Goal: Task Accomplishment & Management: Use online tool/utility

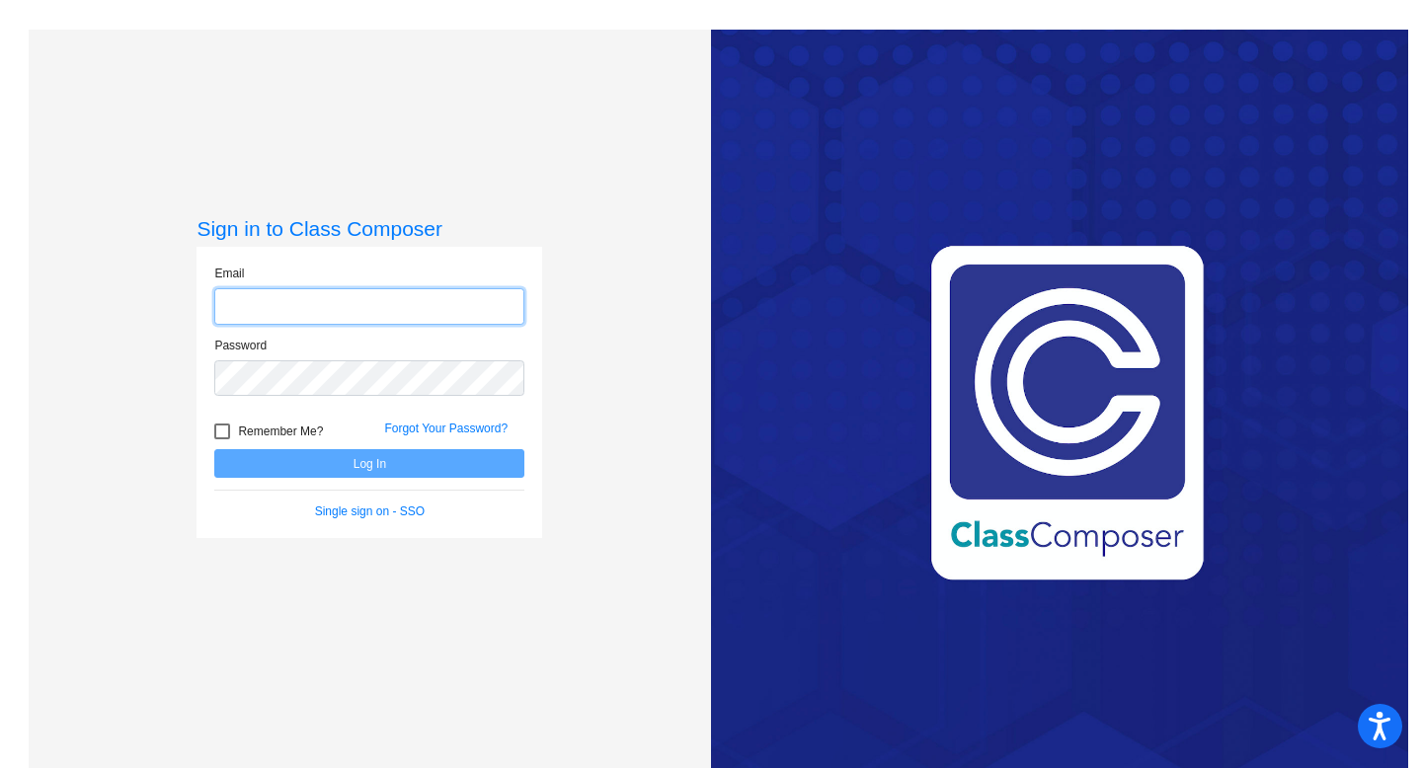
type input "[EMAIL_ADDRESS][DOMAIN_NAME]"
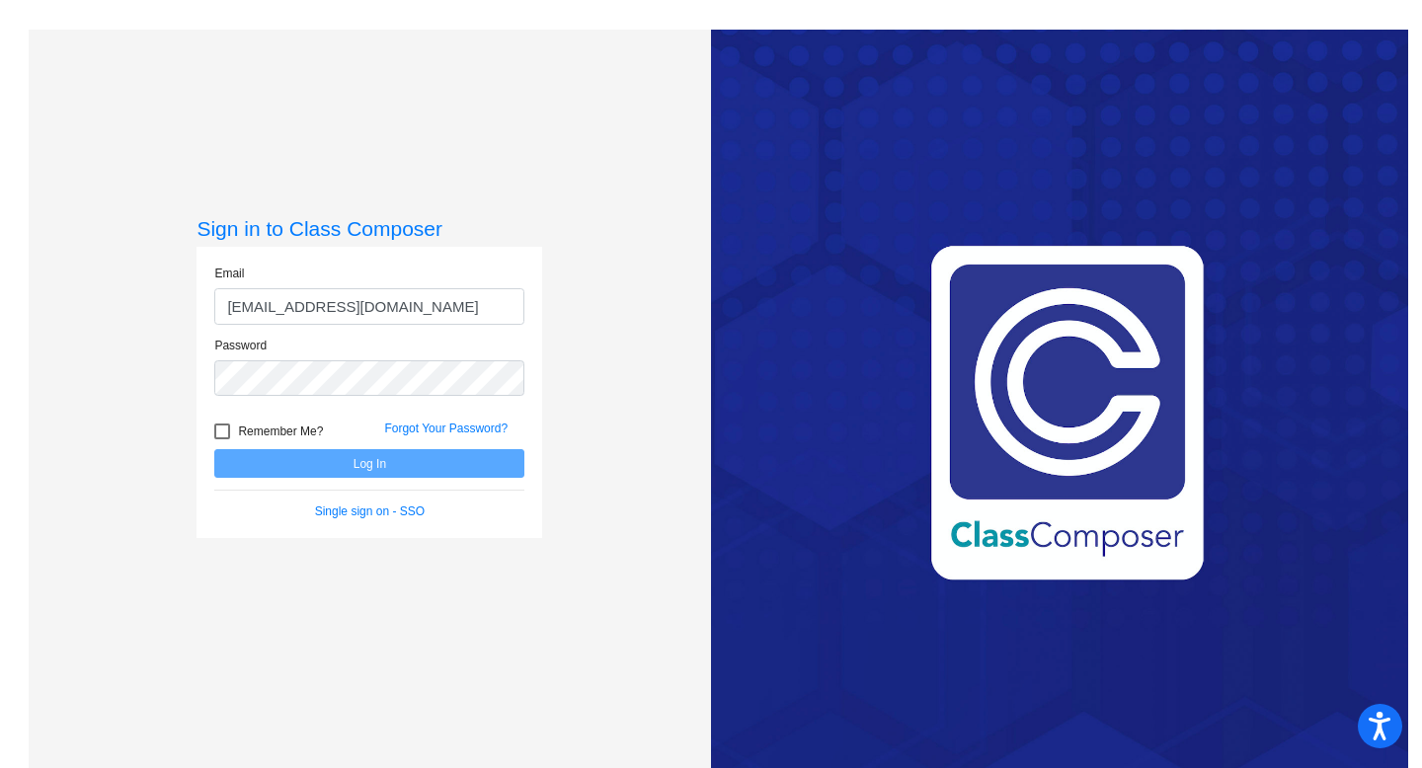
click at [221, 428] on div at bounding box center [222, 432] width 16 height 16
click at [221, 440] on input "Remember Me?" at bounding box center [221, 440] width 1 height 1
checkbox input "true"
click at [283, 456] on button "Log In" at bounding box center [369, 463] width 310 height 29
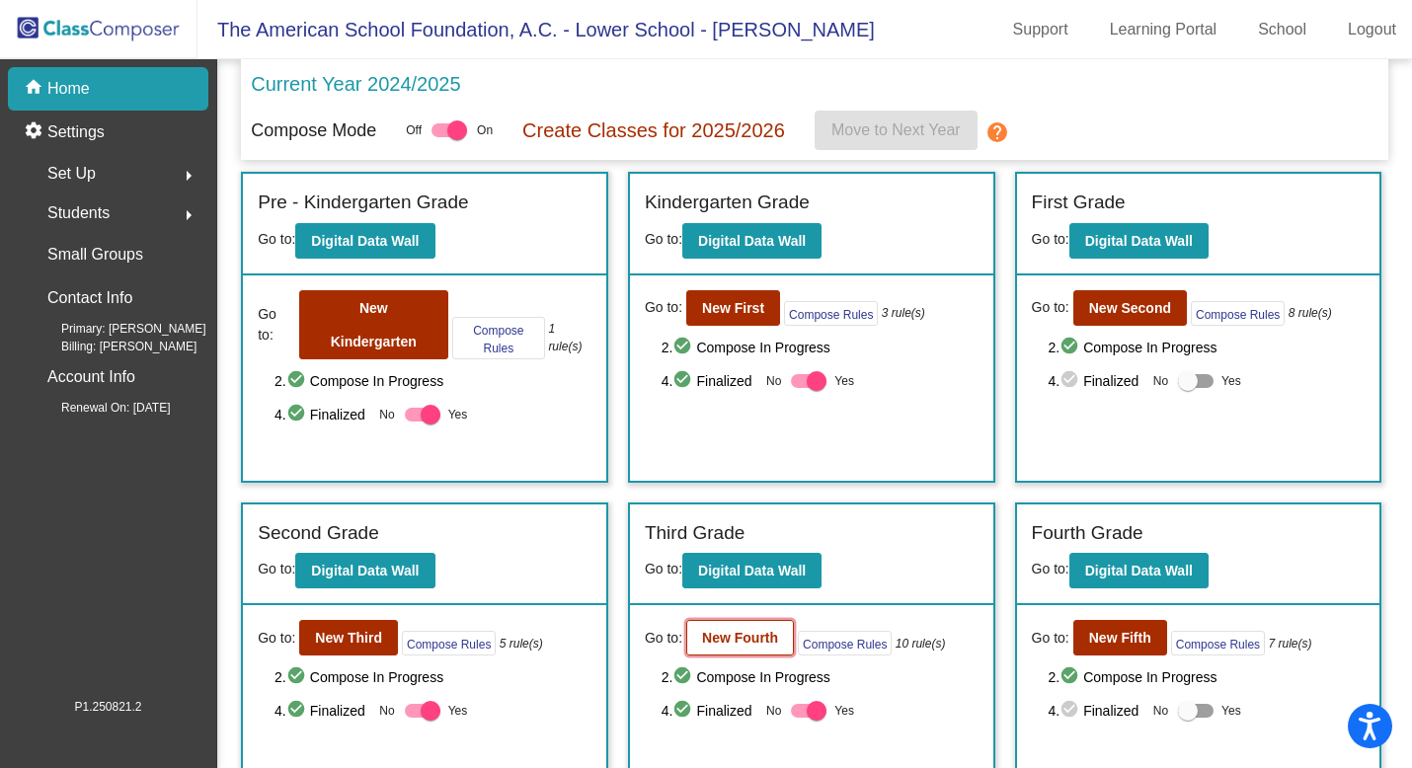
click at [729, 642] on b "New Fourth" at bounding box center [740, 638] width 76 height 16
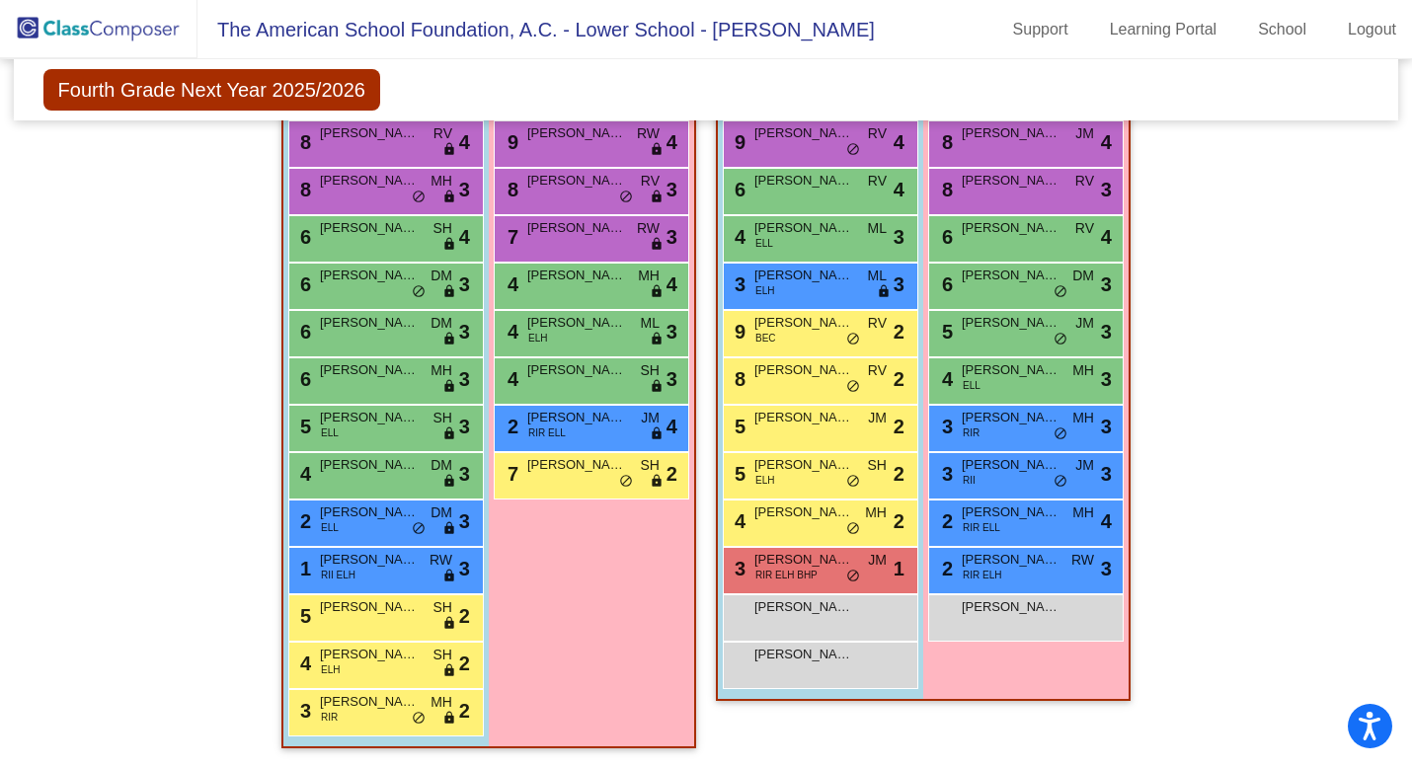
scroll to position [2390, 0]
click at [407, 249] on div "6 [PERSON_NAME] SH lock do_not_disturb_alt 4" at bounding box center [383, 236] width 189 height 40
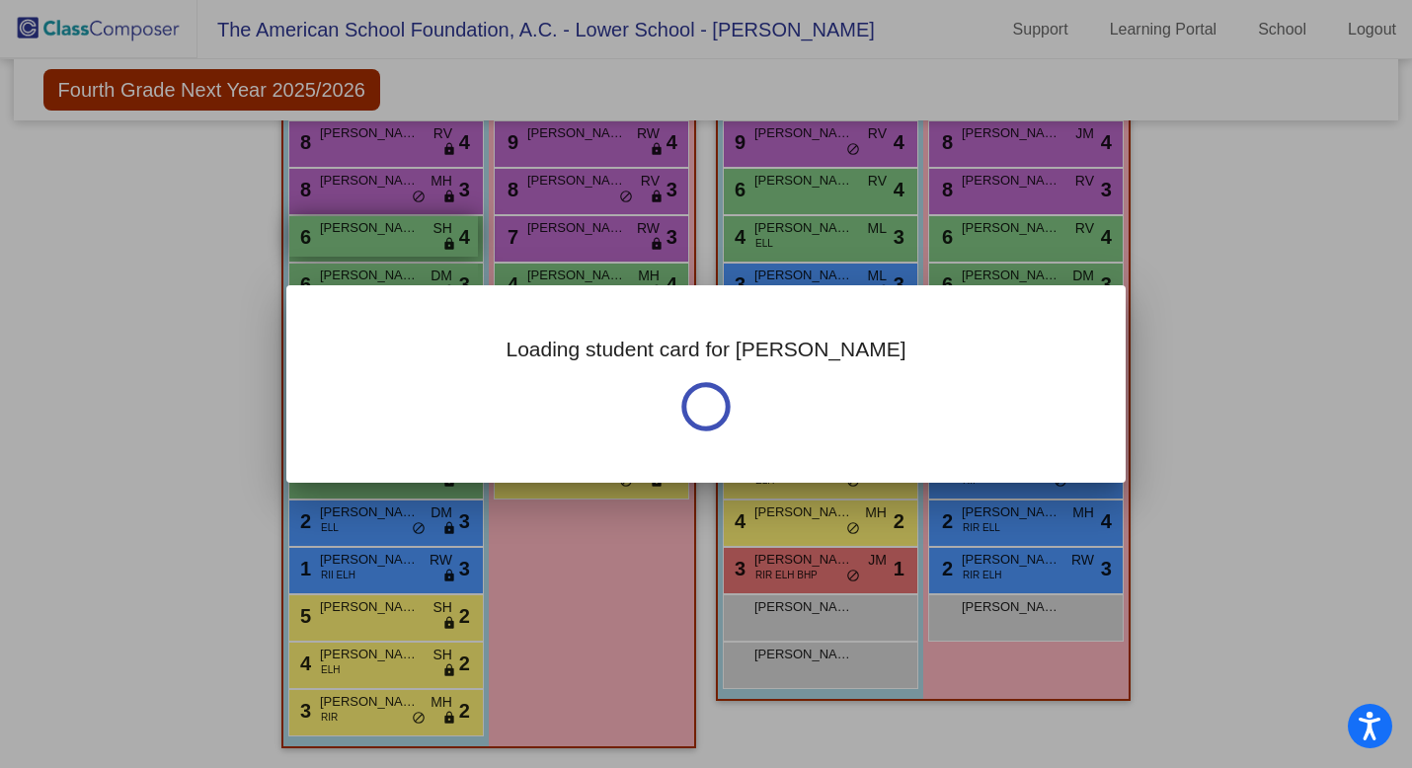
click at [407, 249] on div at bounding box center [706, 384] width 1412 height 768
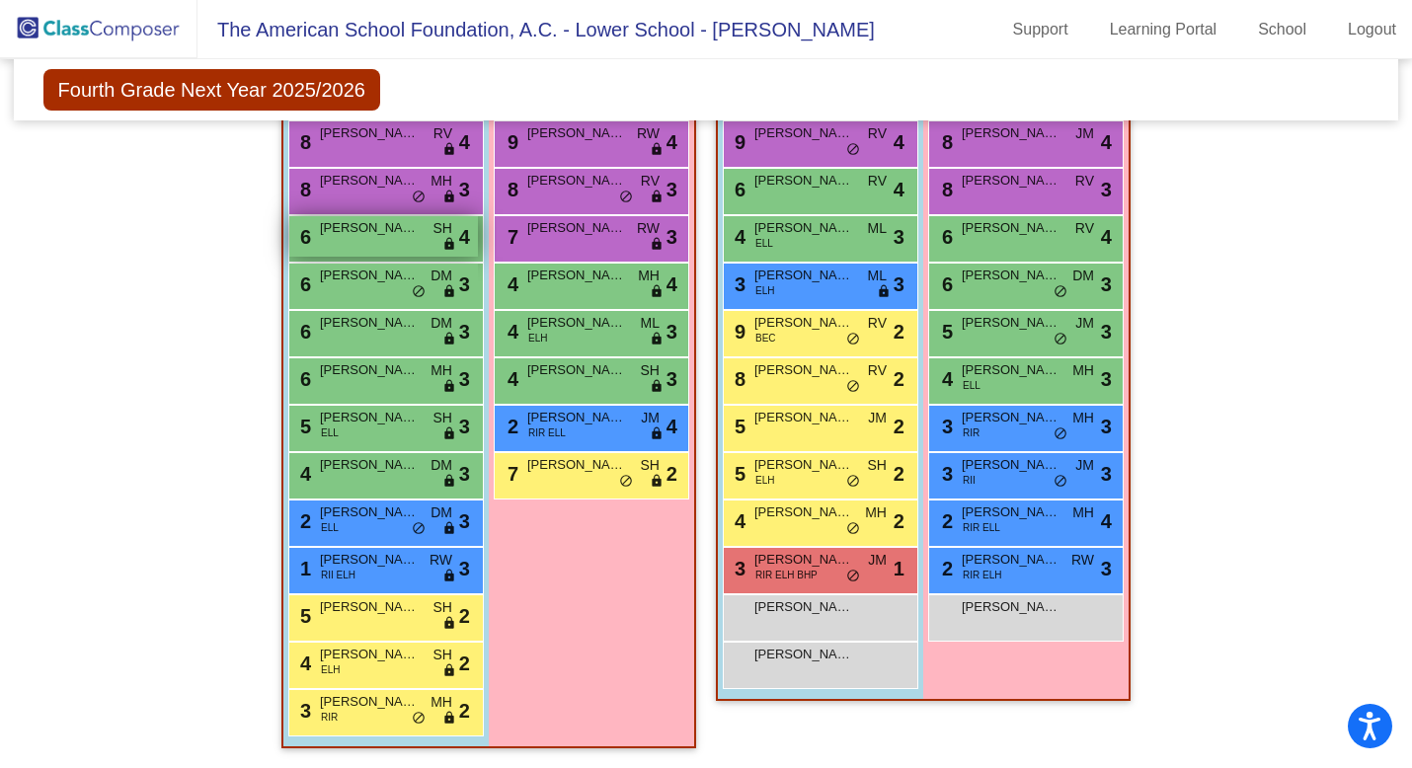
click at [406, 246] on div "6 [PERSON_NAME] SH lock do_not_disturb_alt 4" at bounding box center [383, 236] width 189 height 40
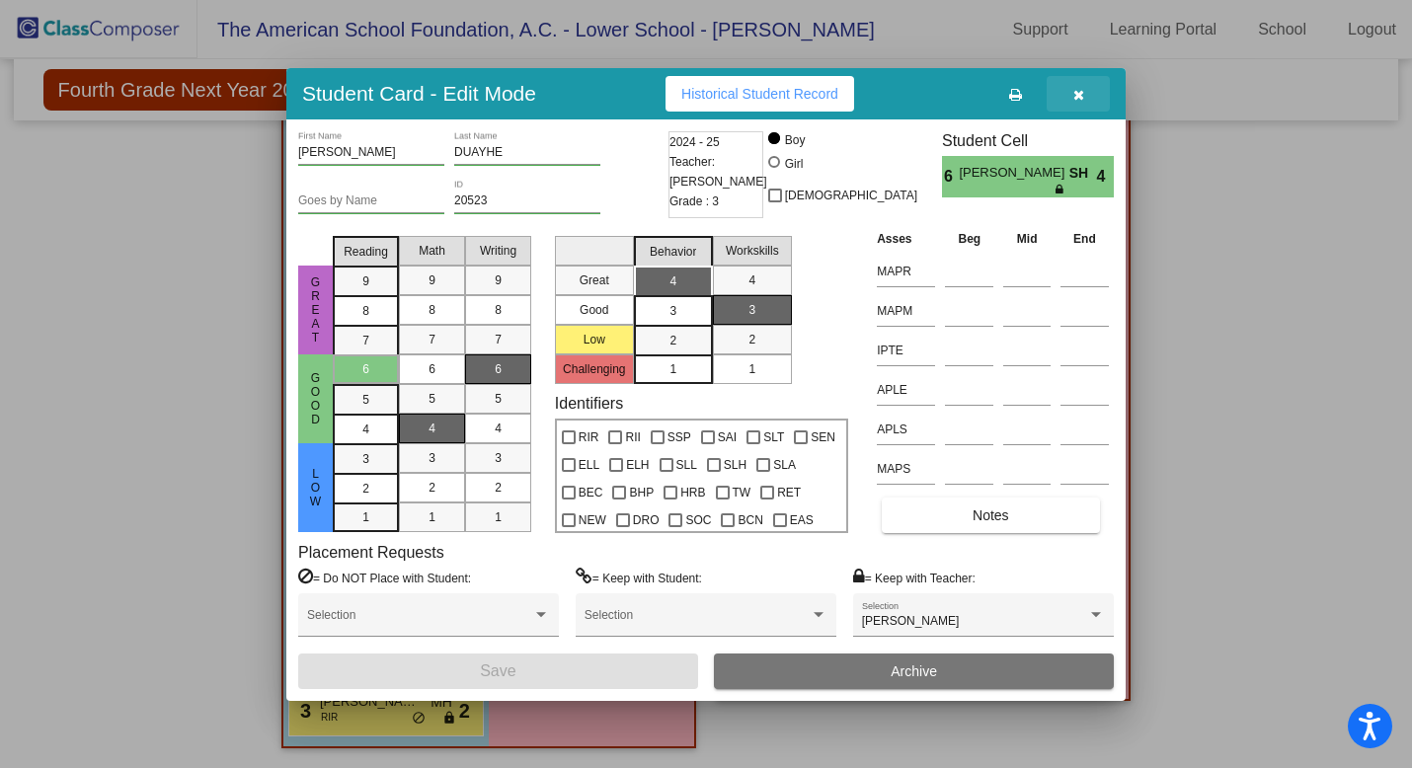
click at [1082, 96] on icon "button" at bounding box center [1079, 95] width 11 height 14
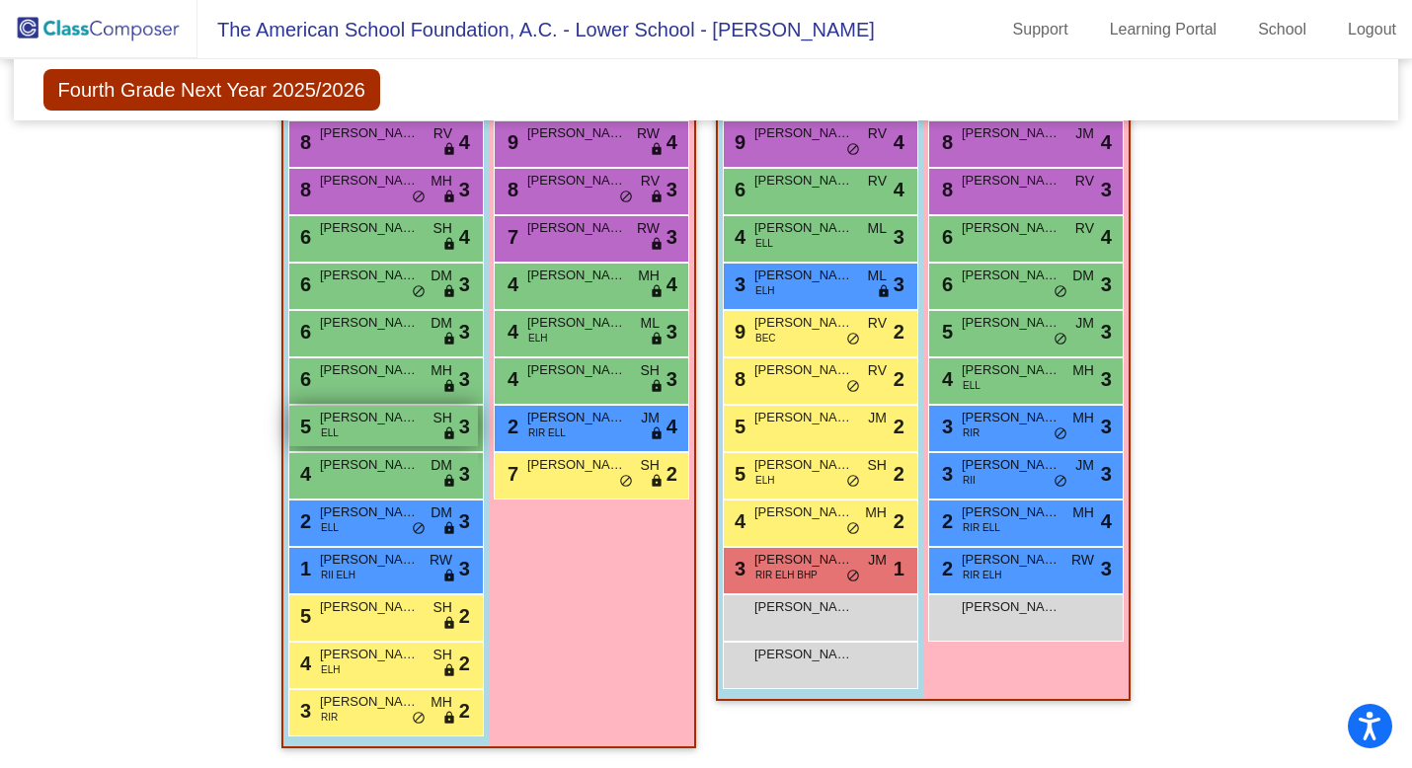
click at [398, 417] on span "[PERSON_NAME]" at bounding box center [369, 418] width 99 height 20
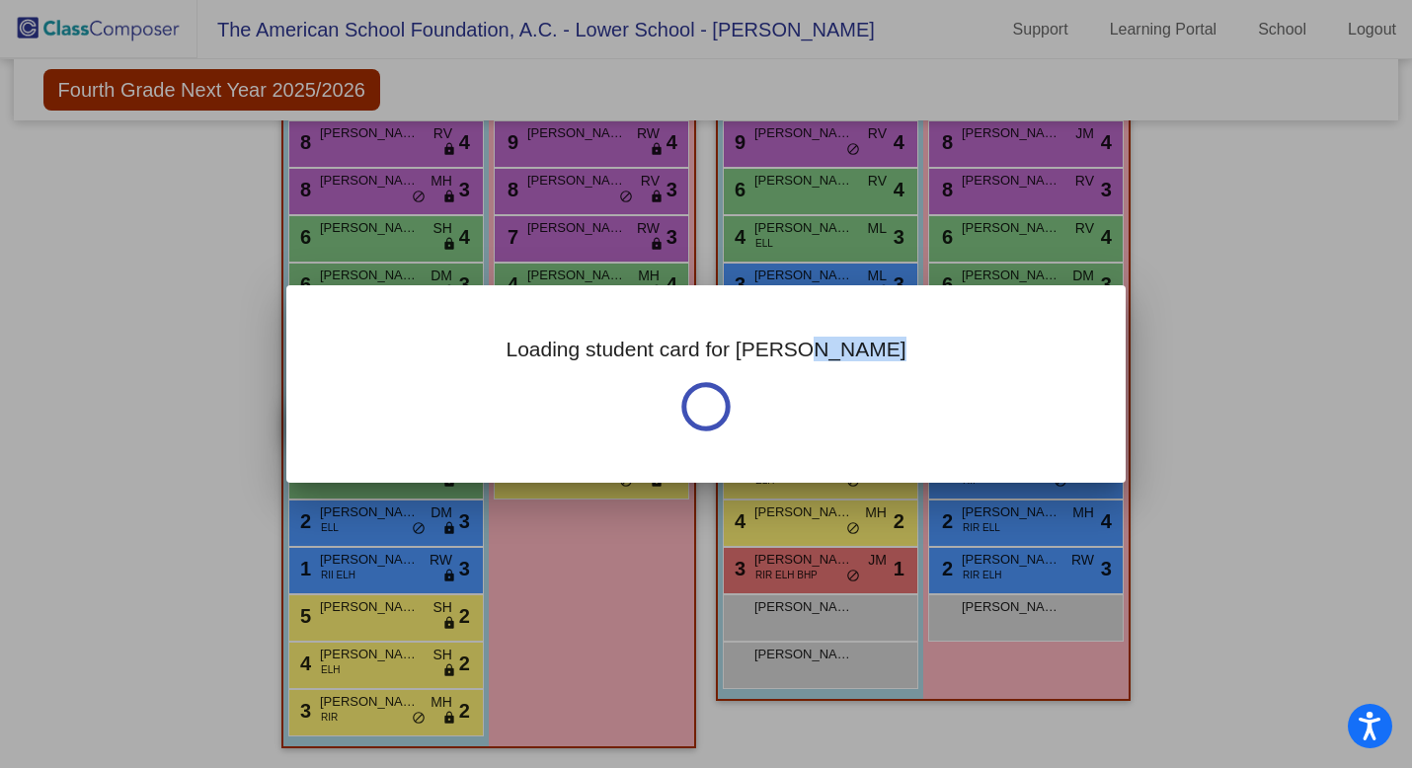
click at [398, 417] on div "Loading student card for [PERSON_NAME]" at bounding box center [706, 384] width 840 height 198
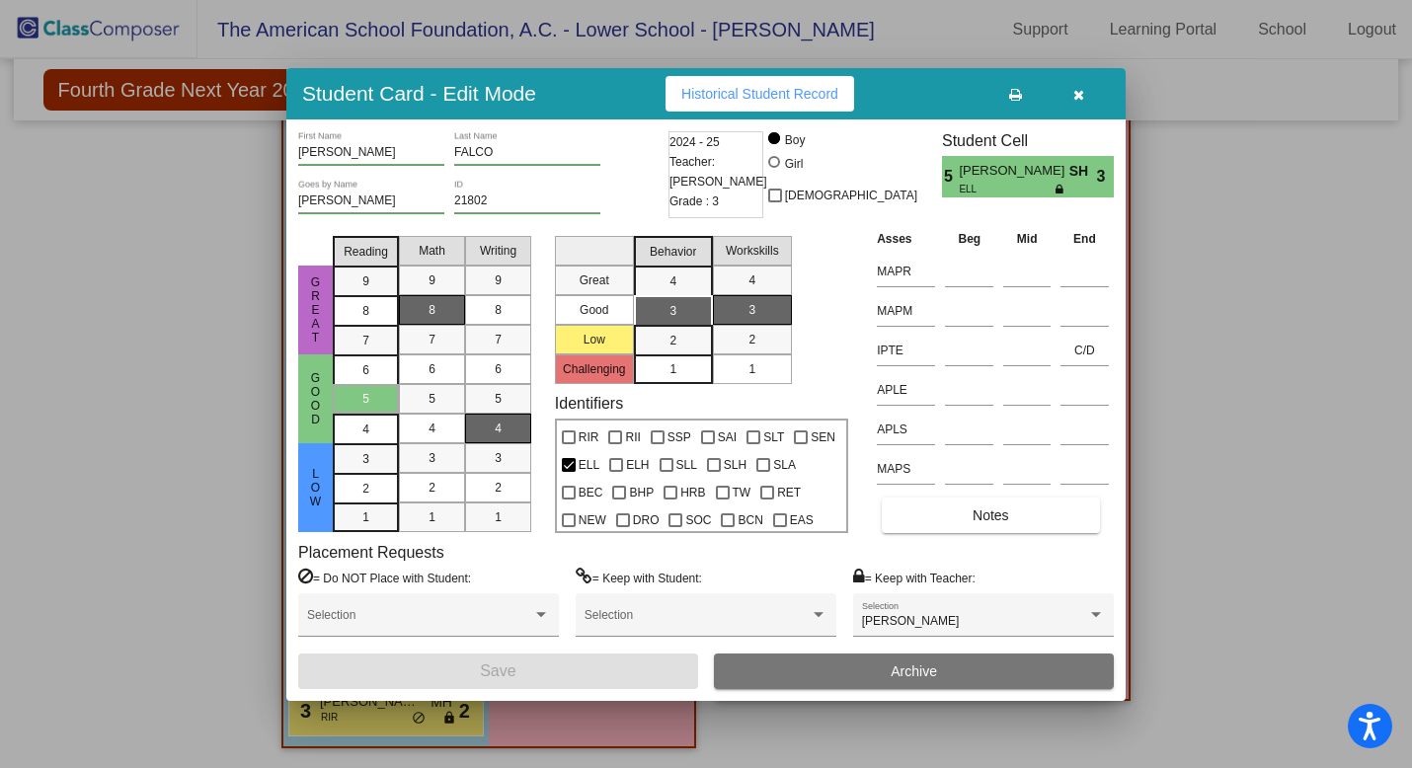
click at [1209, 320] on div at bounding box center [706, 384] width 1412 height 768
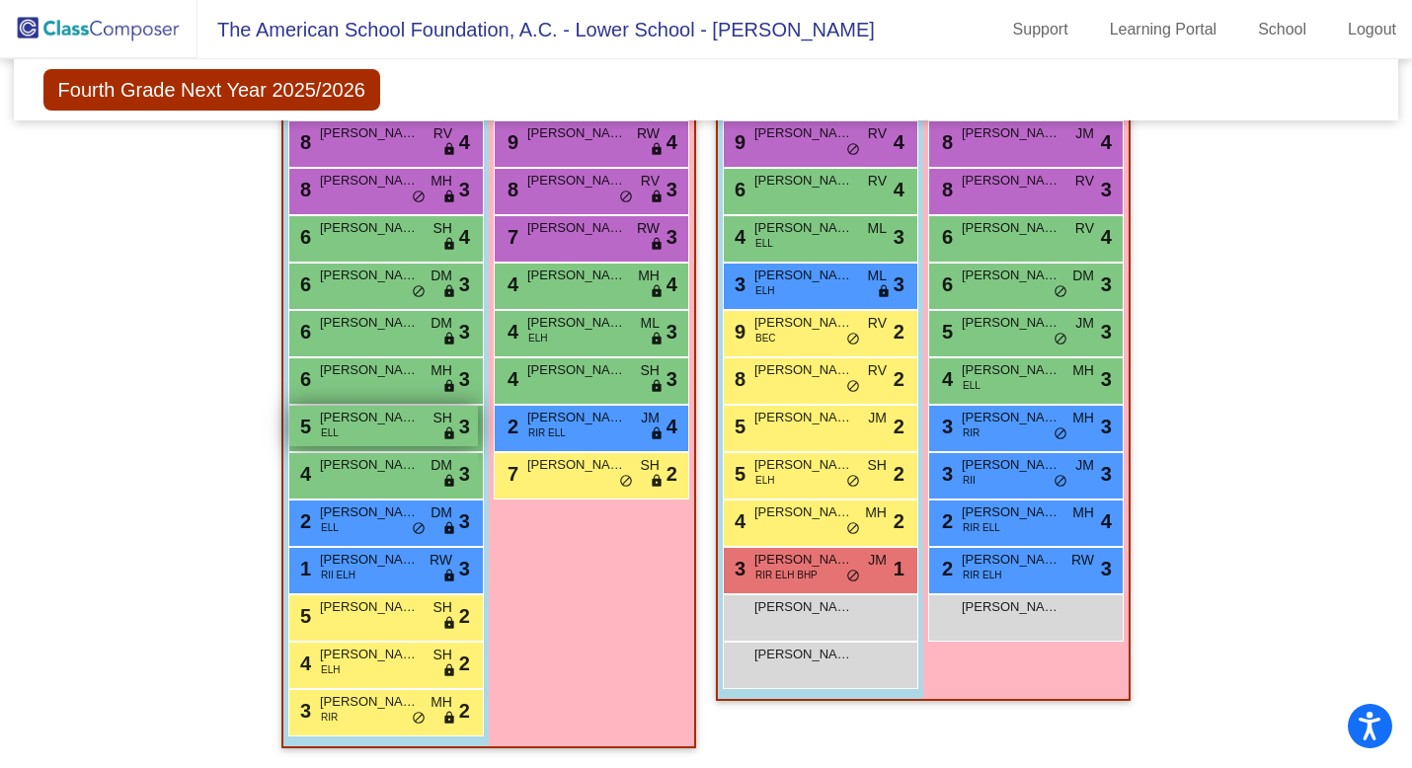
click at [411, 419] on span "[PERSON_NAME]" at bounding box center [369, 418] width 99 height 20
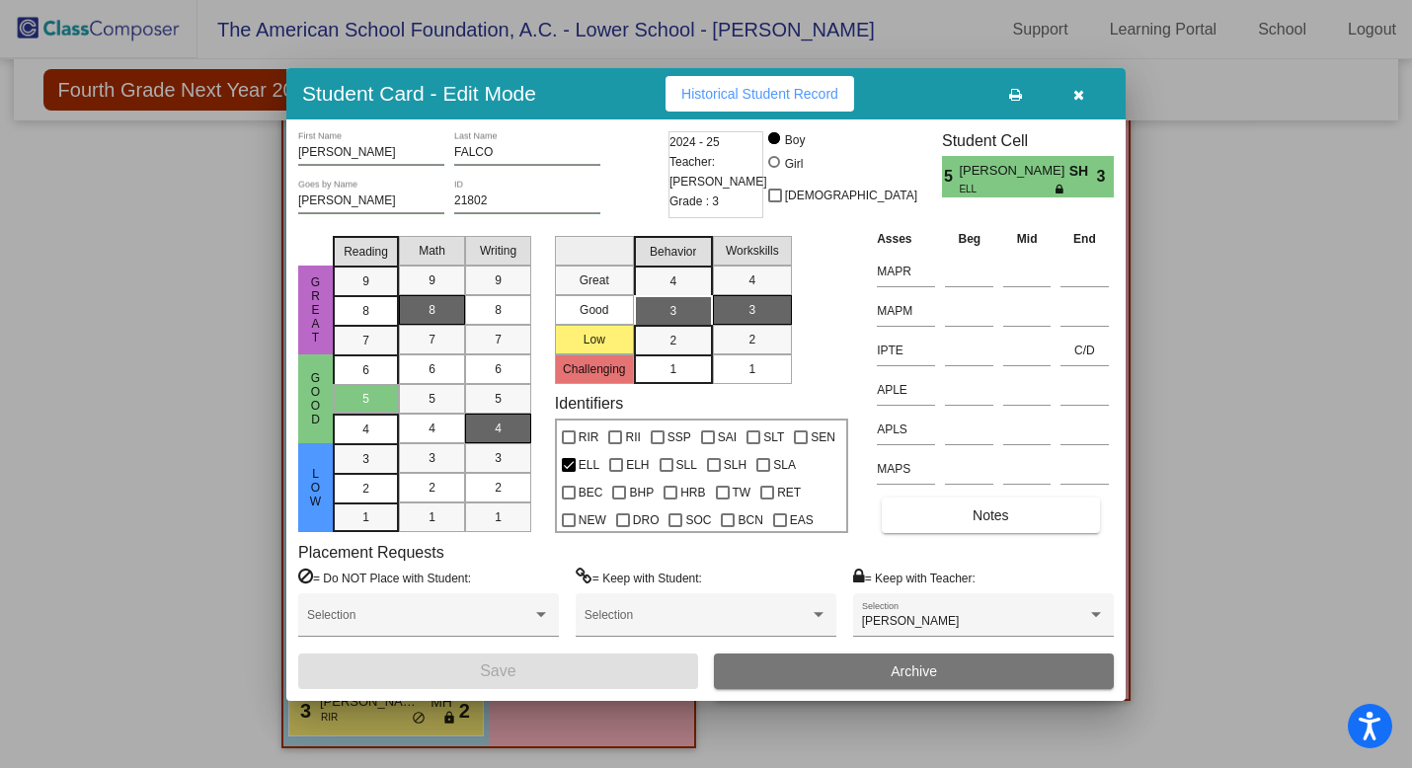
click at [1080, 95] on icon "button" at bounding box center [1079, 95] width 11 height 14
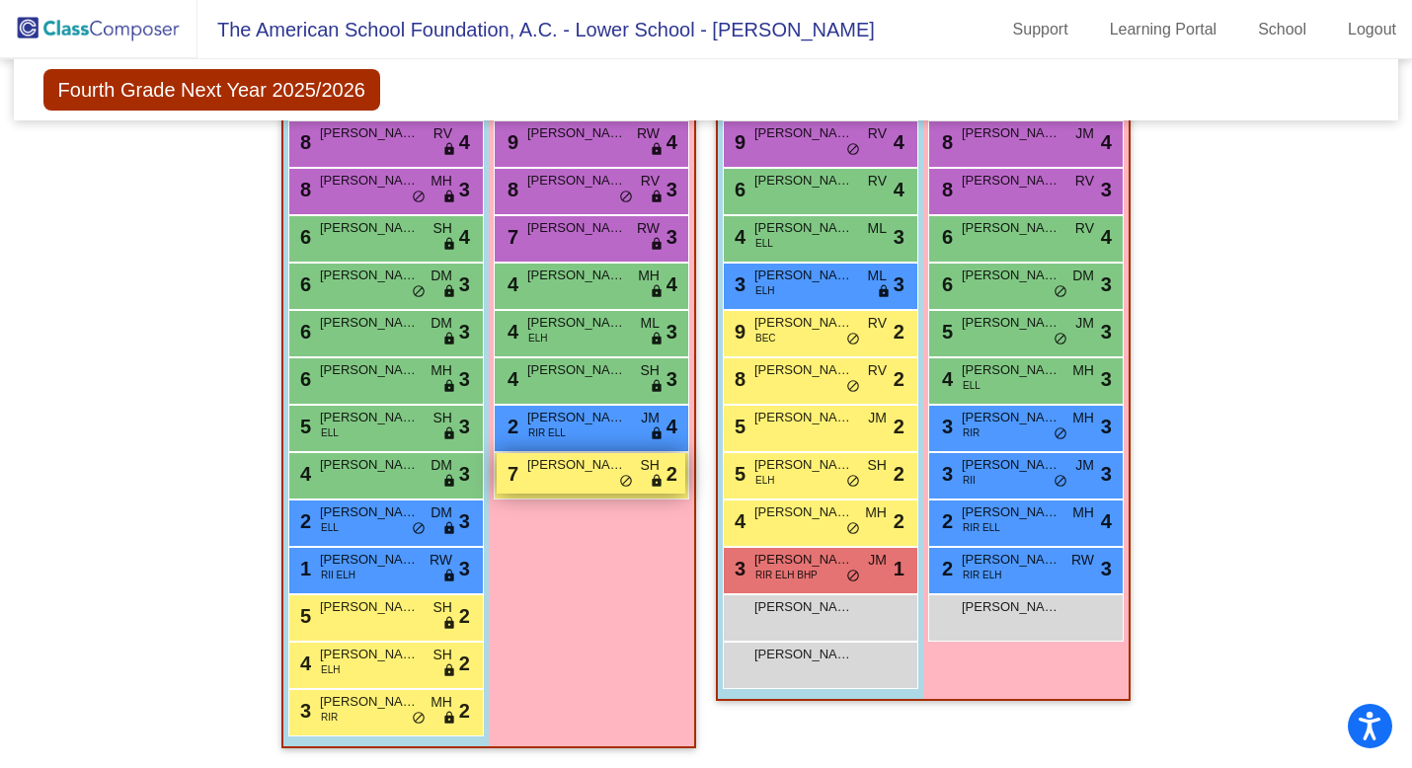
click at [577, 477] on div "7 [PERSON_NAME] SH lock do_not_disturb_alt 2" at bounding box center [591, 473] width 189 height 40
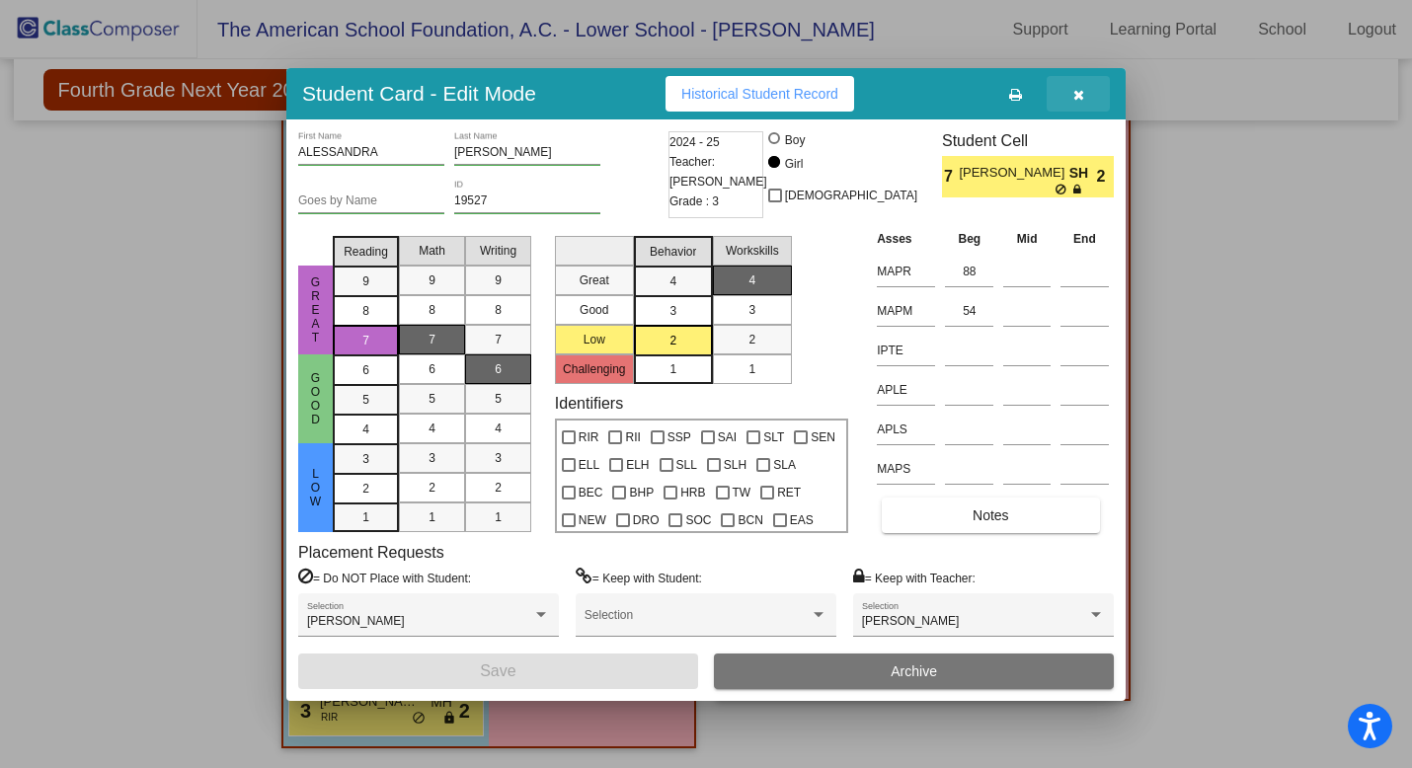
click at [1083, 92] on icon "button" at bounding box center [1079, 95] width 11 height 14
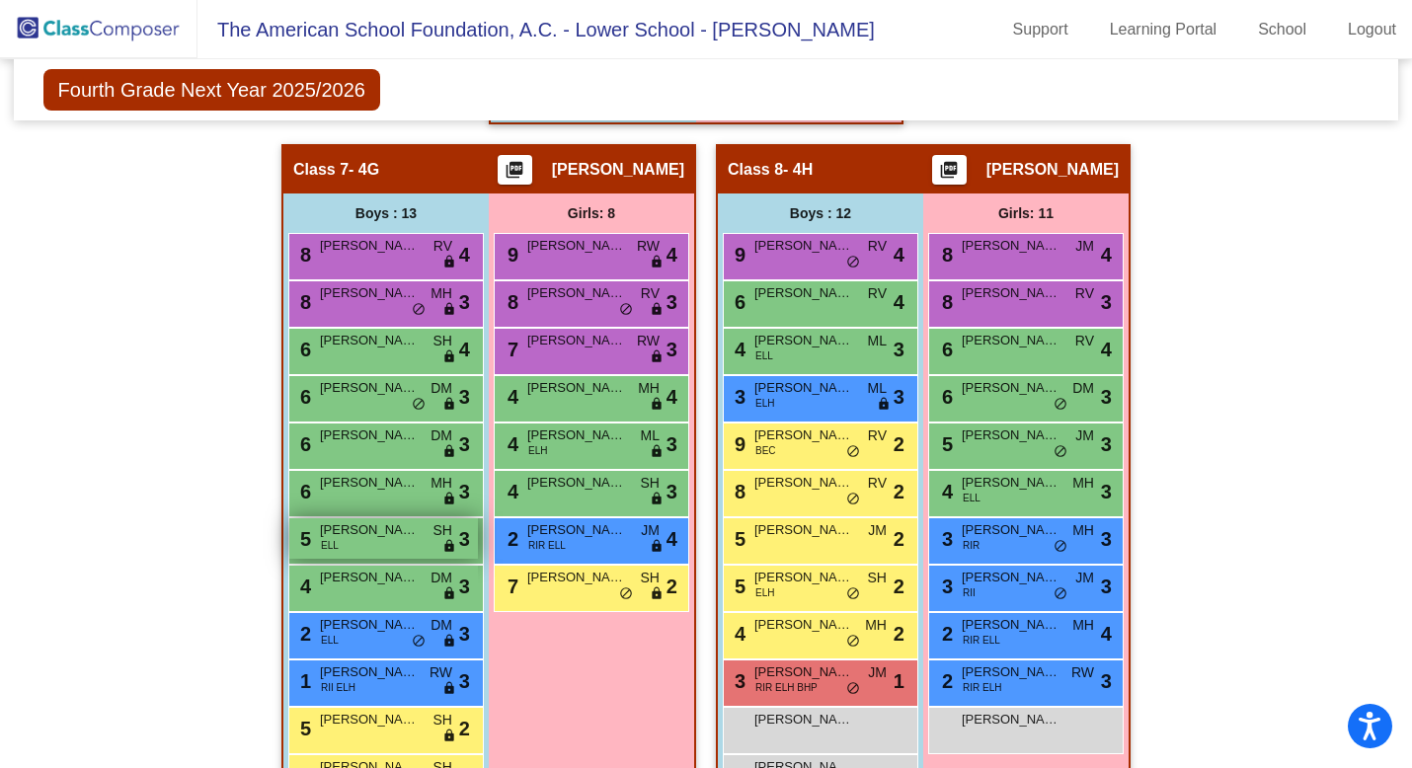
scroll to position [2274, 0]
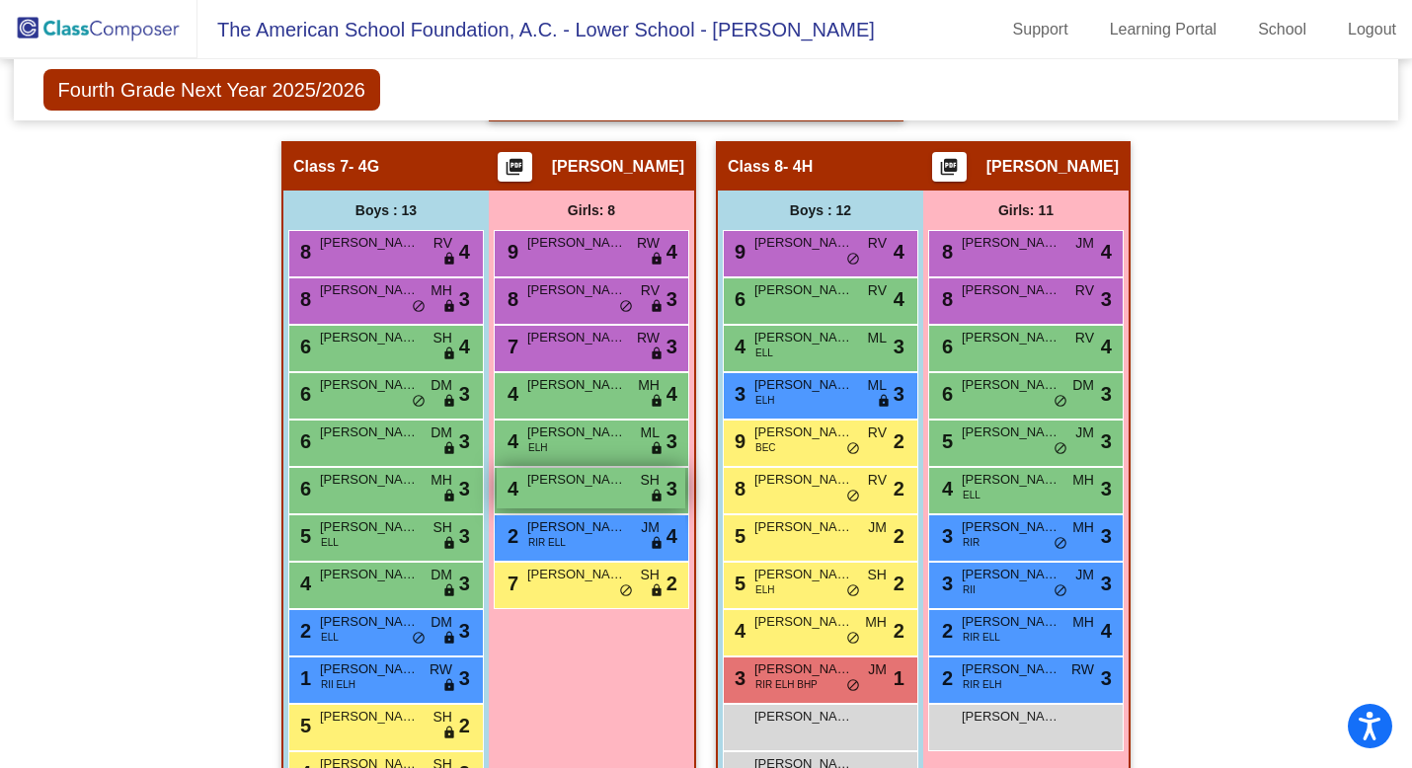
click at [605, 487] on span "[PERSON_NAME]" at bounding box center [576, 480] width 99 height 20
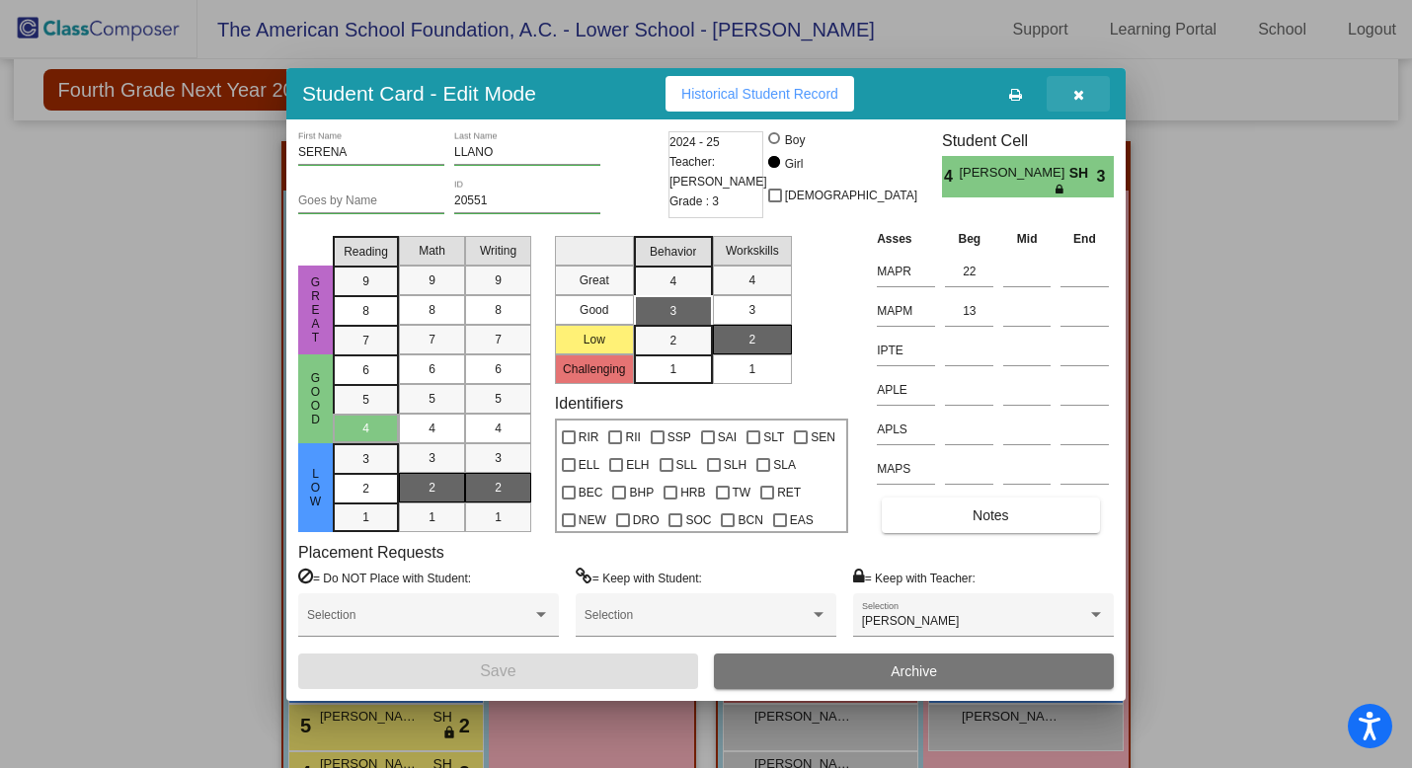
click at [1078, 98] on icon "button" at bounding box center [1079, 95] width 11 height 14
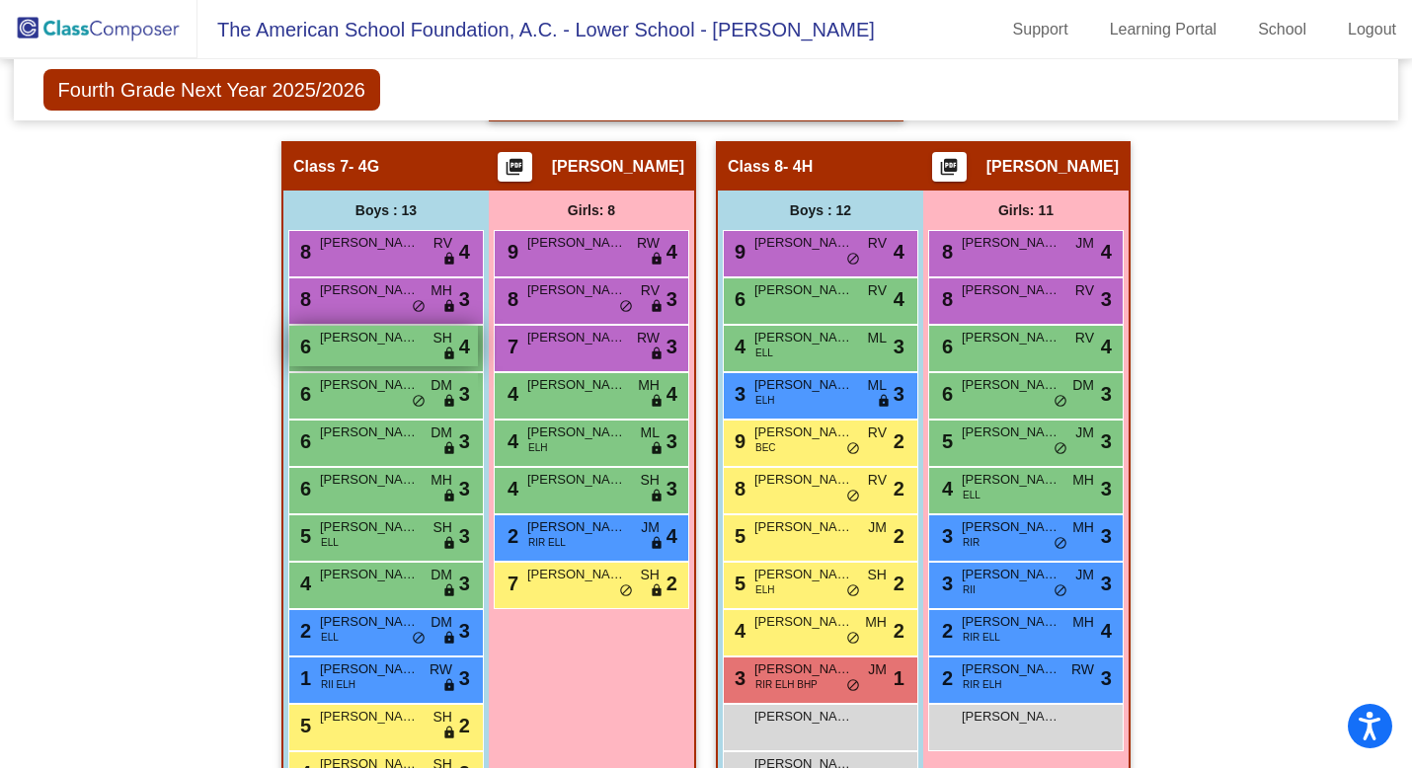
scroll to position [2276, 0]
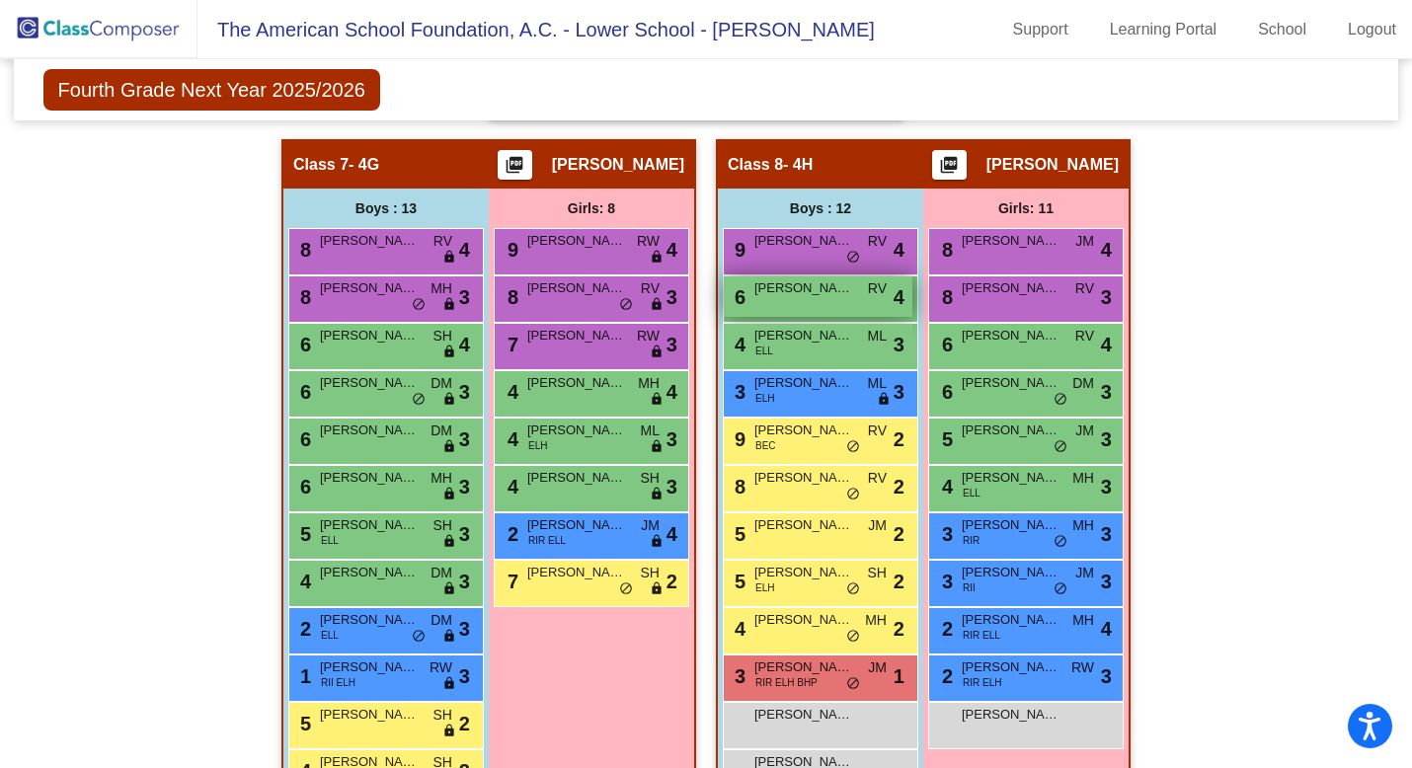
drag, startPoint x: 759, startPoint y: 297, endPoint x: 743, endPoint y: 295, distance: 15.9
click at [743, 295] on div "6 [PERSON_NAME] [PERSON_NAME] lock do_not_disturb_alt 4" at bounding box center [818, 297] width 189 height 40
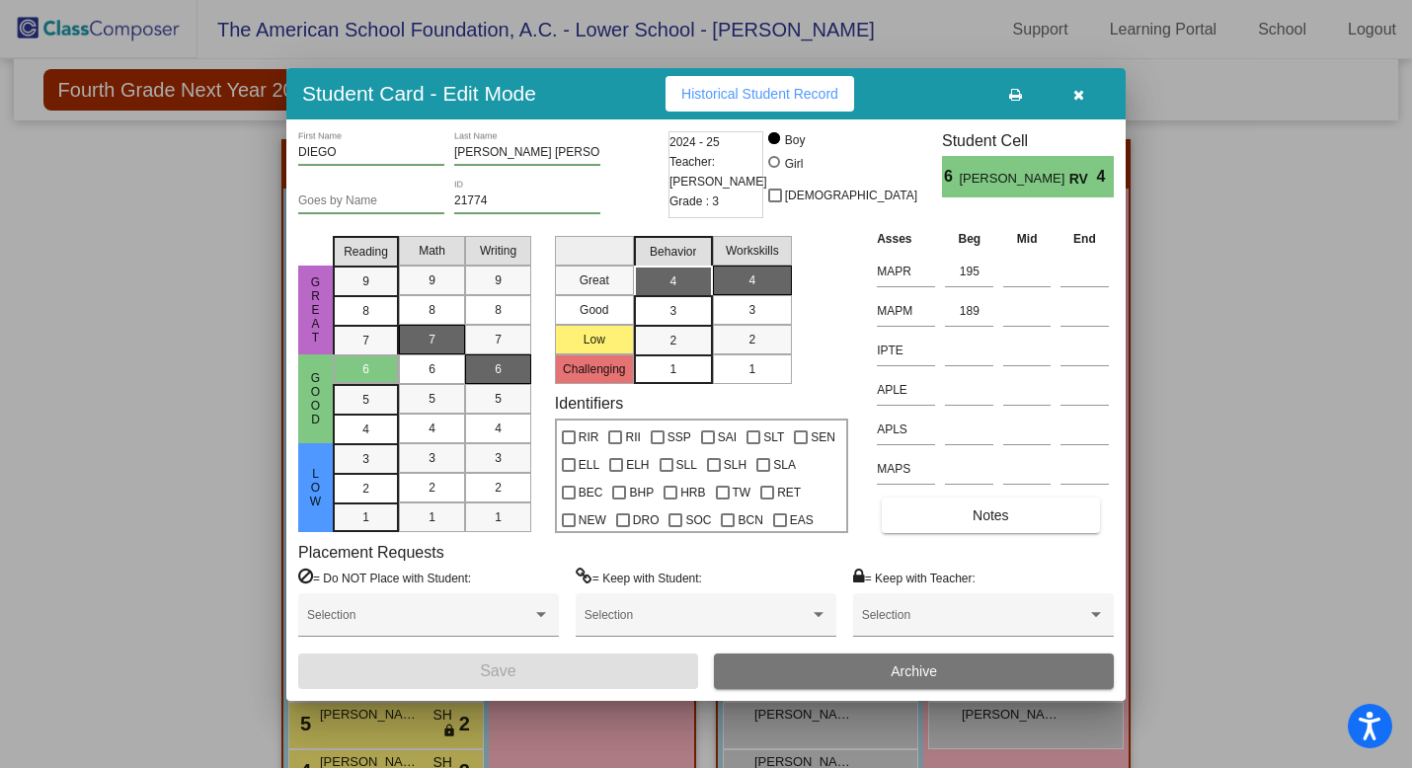
click at [1083, 89] on icon "button" at bounding box center [1079, 95] width 11 height 14
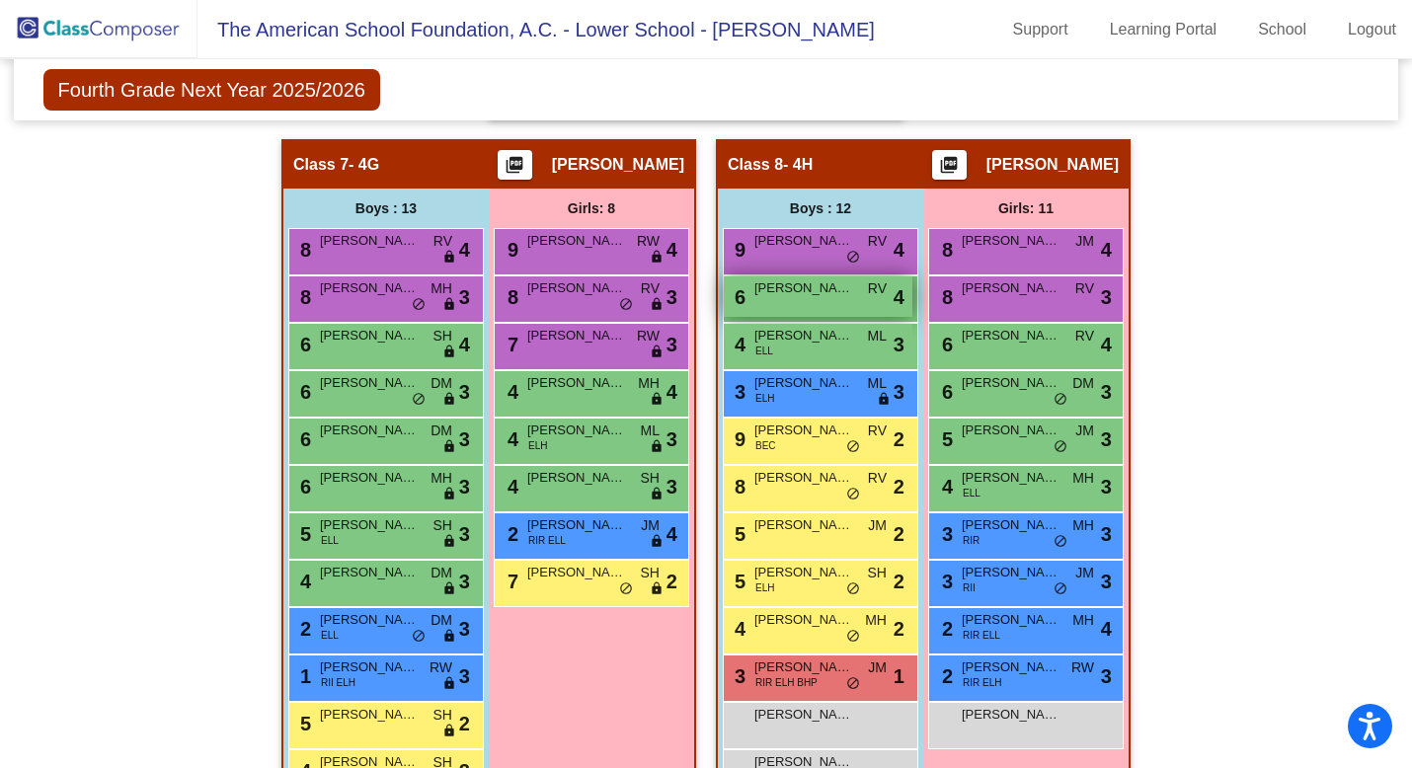
click at [843, 299] on div "6 [PERSON_NAME] [PERSON_NAME] lock do_not_disturb_alt 4" at bounding box center [818, 297] width 189 height 40
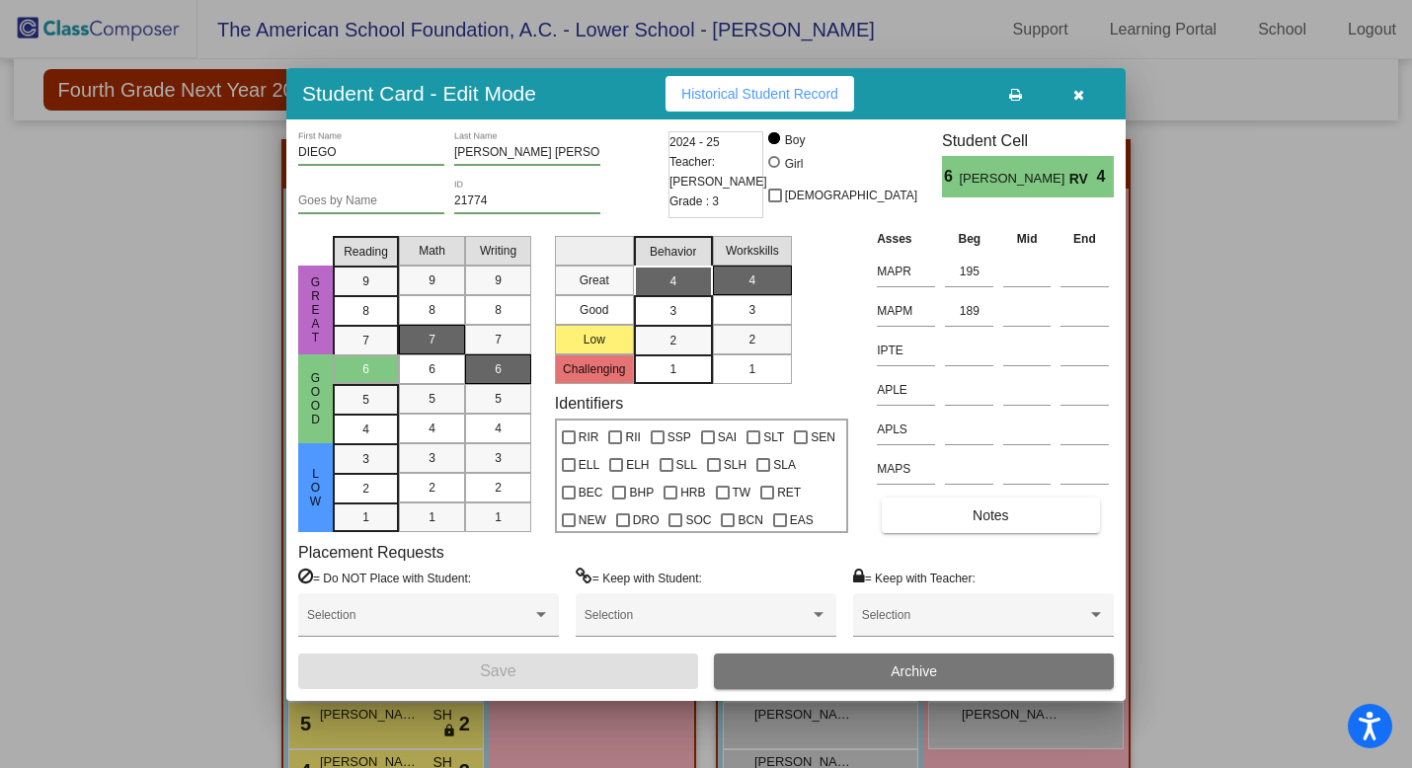
click at [1082, 91] on icon "button" at bounding box center [1079, 95] width 11 height 14
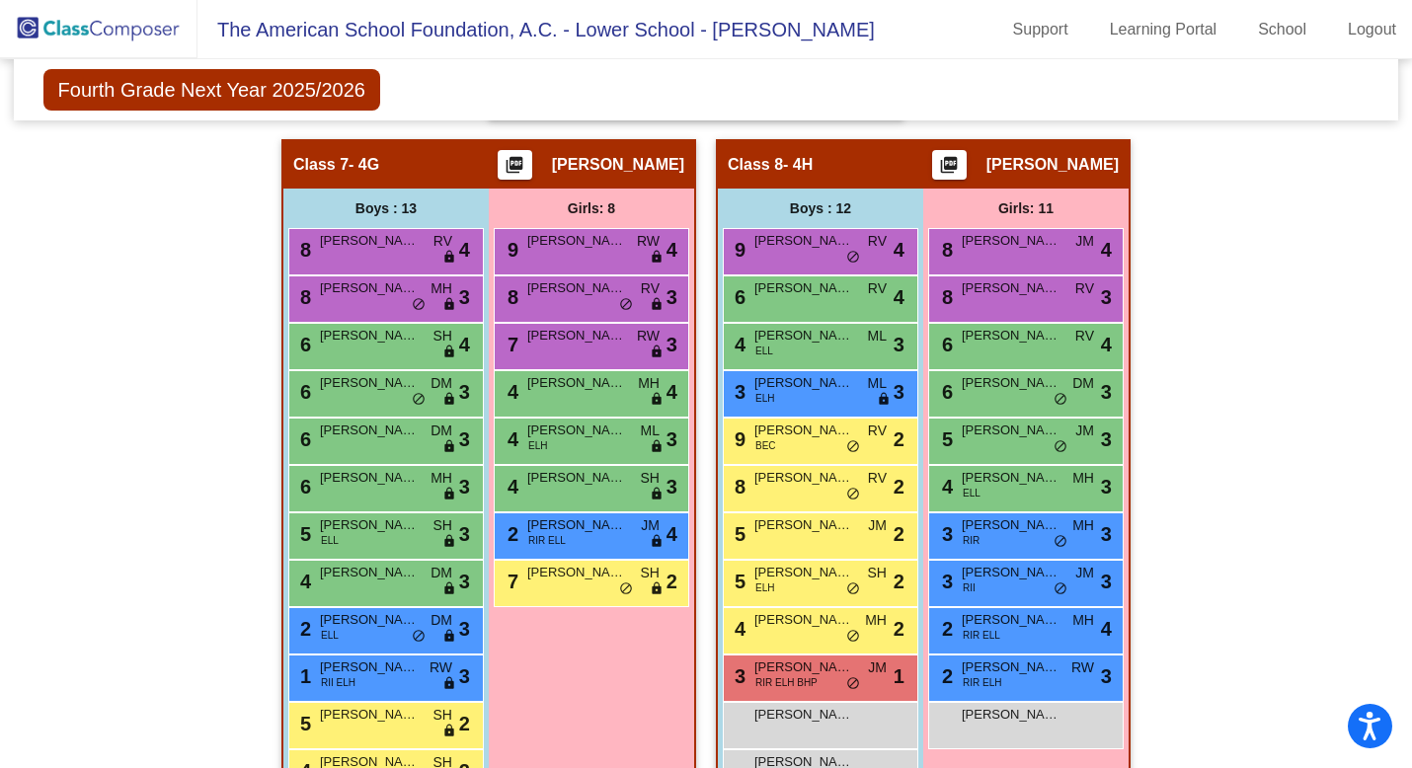
click at [98, 36] on img at bounding box center [99, 29] width 198 height 58
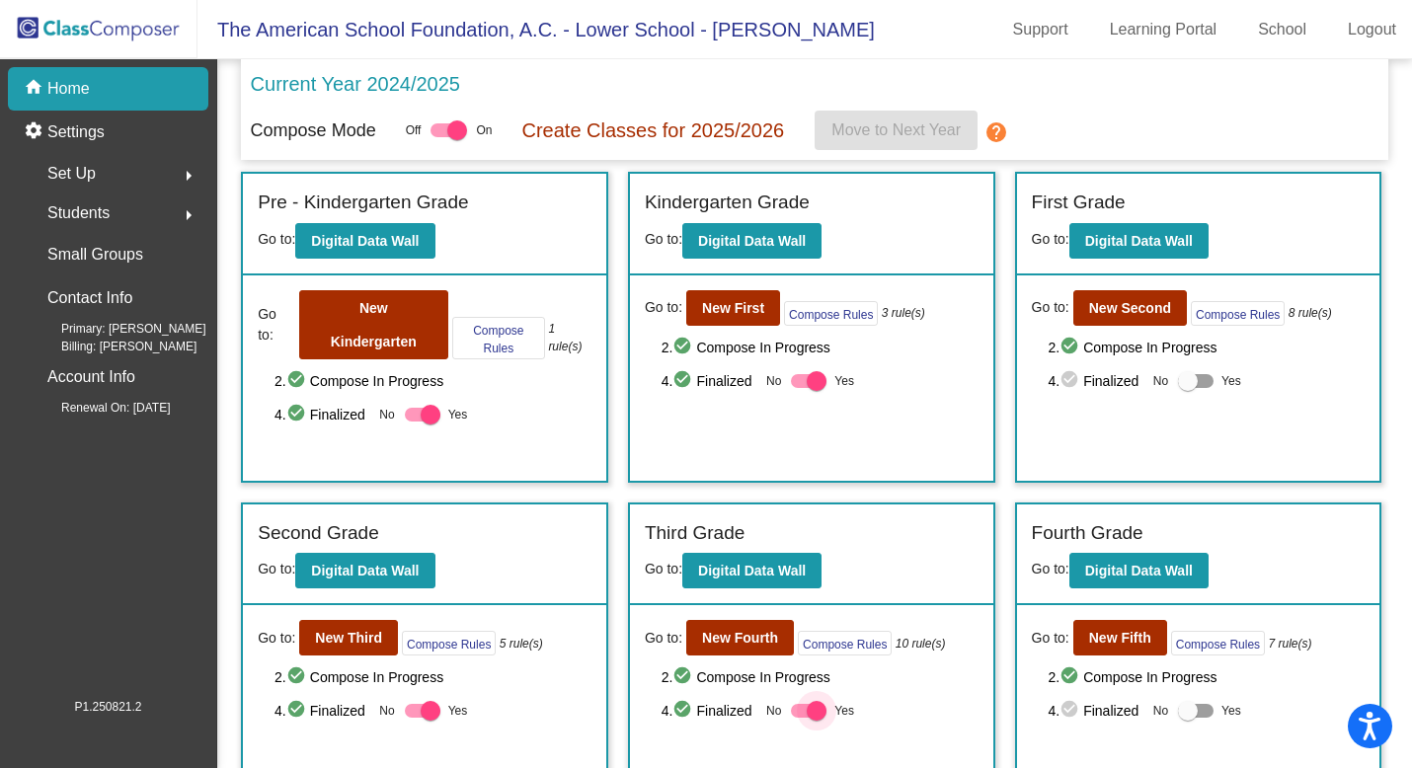
click at [811, 712] on div at bounding box center [817, 711] width 20 height 20
click at [801, 718] on input "Yes" at bounding box center [800, 718] width 1 height 1
checkbox input "false"
click at [747, 639] on b "New Fourth" at bounding box center [740, 638] width 76 height 16
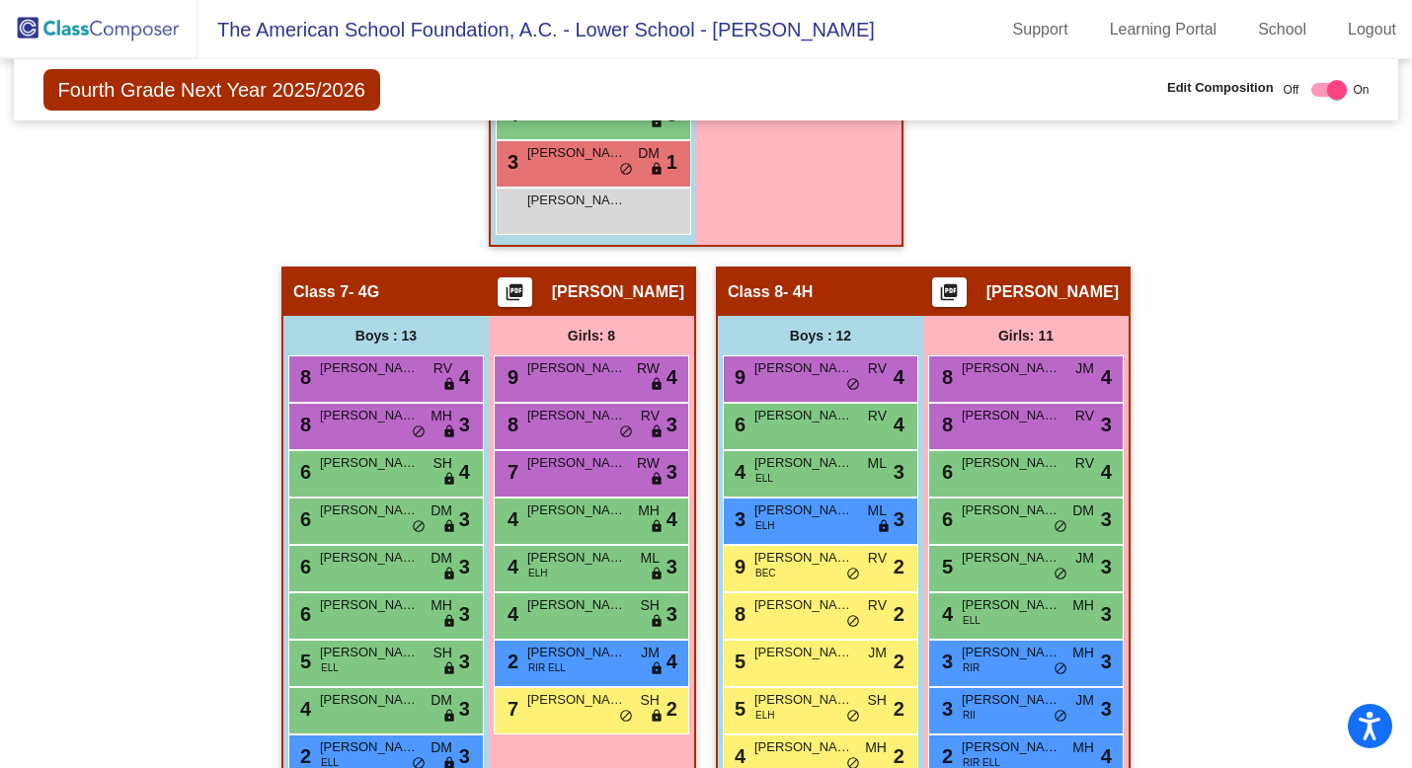
scroll to position [2108, 0]
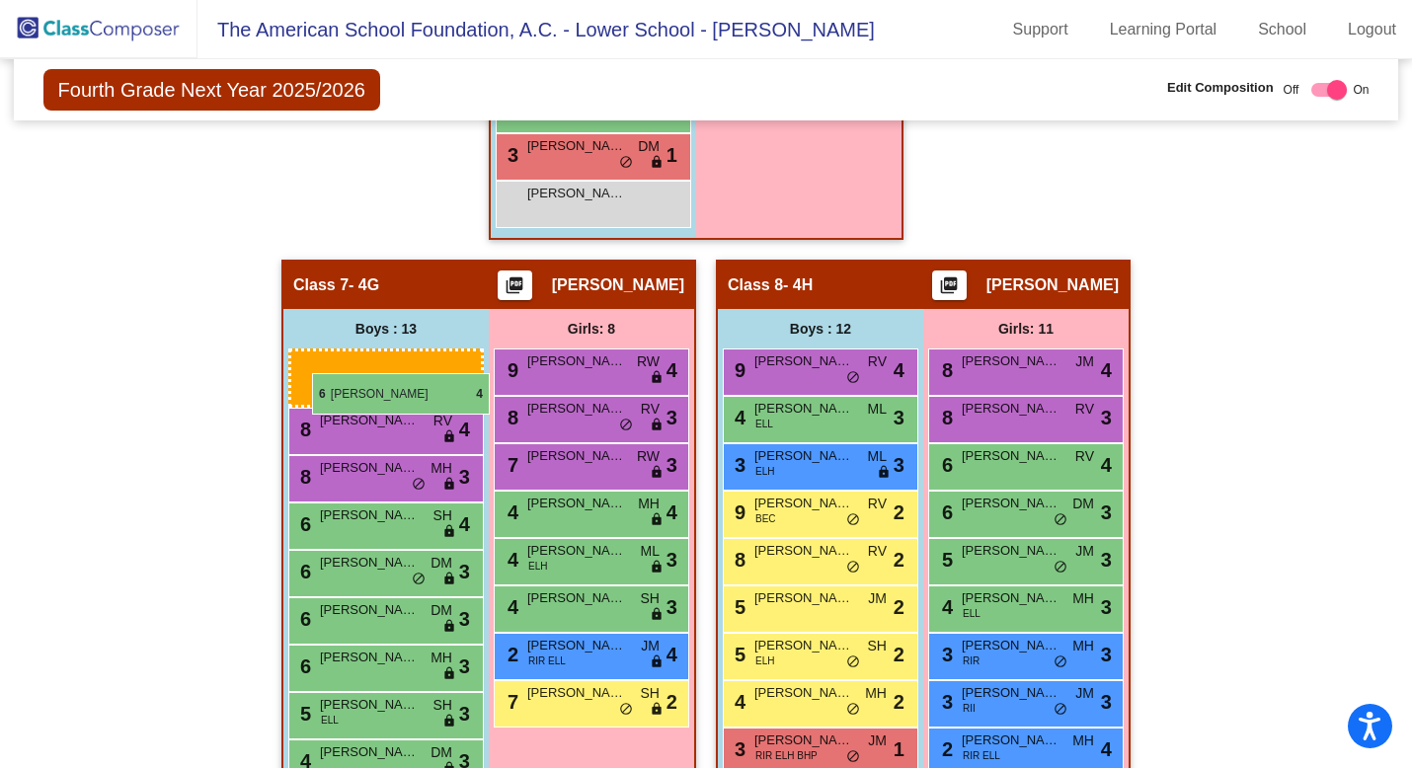
drag, startPoint x: 830, startPoint y: 423, endPoint x: 309, endPoint y: 372, distance: 522.9
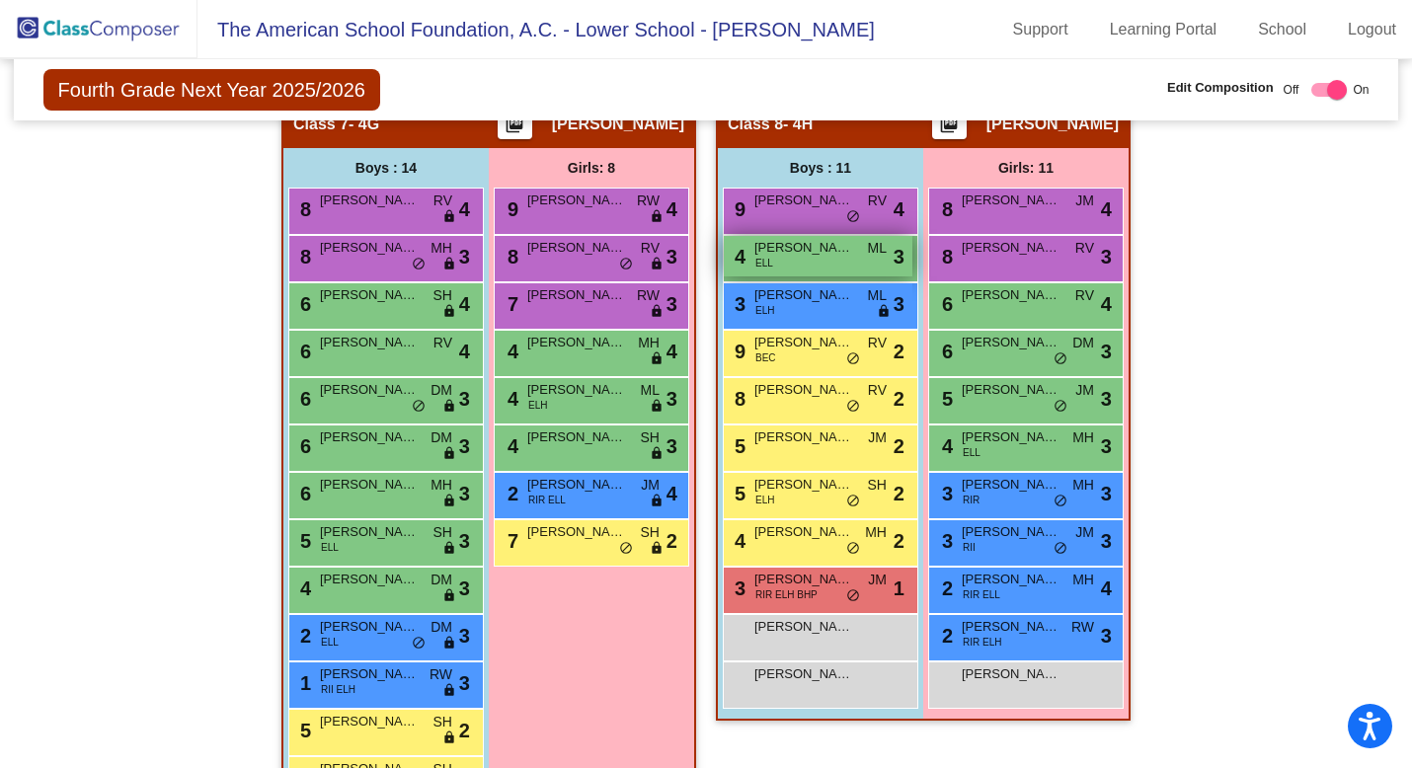
scroll to position [2266, 0]
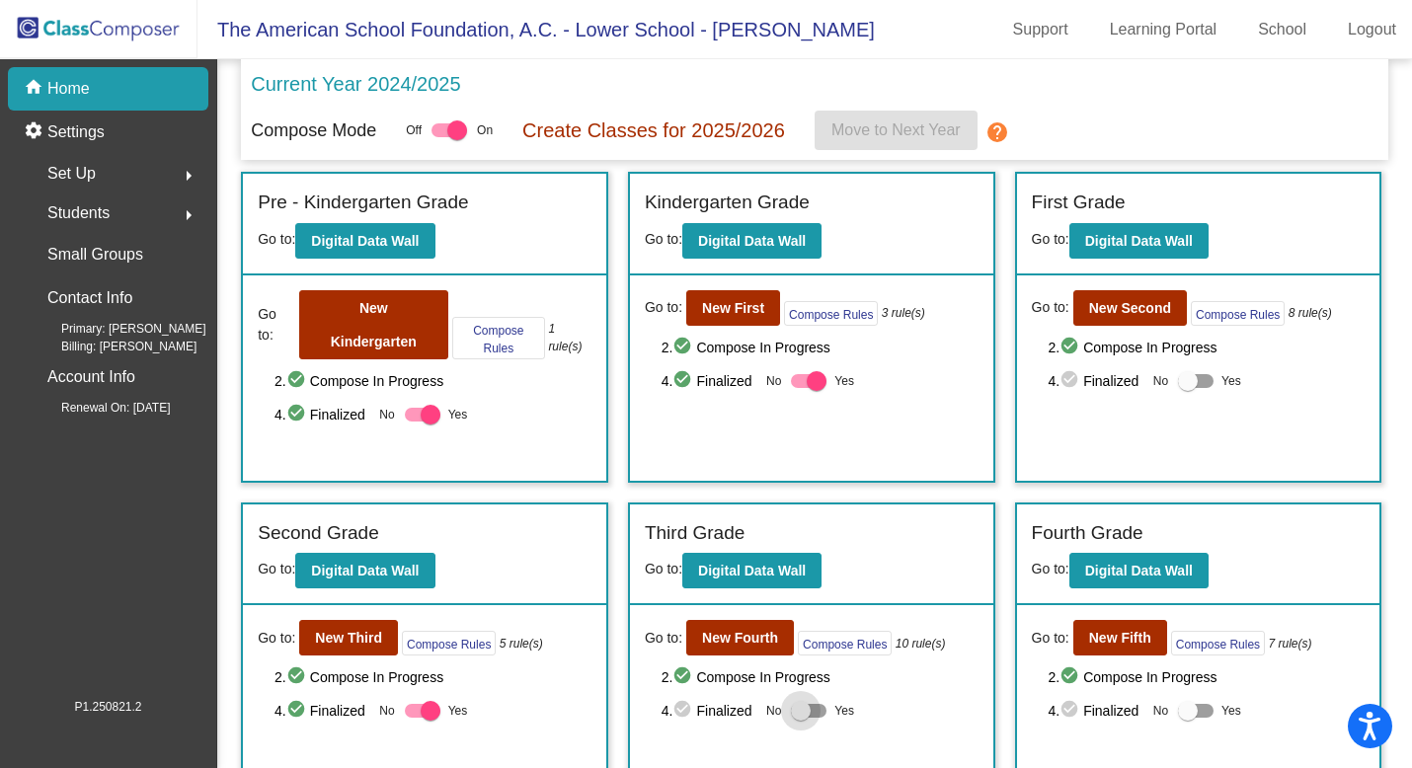
click at [792, 709] on div at bounding box center [801, 711] width 20 height 20
click at [800, 718] on input "Yes" at bounding box center [800, 718] width 1 height 1
checkbox input "true"
click at [736, 639] on b "New Fourth" at bounding box center [740, 638] width 76 height 16
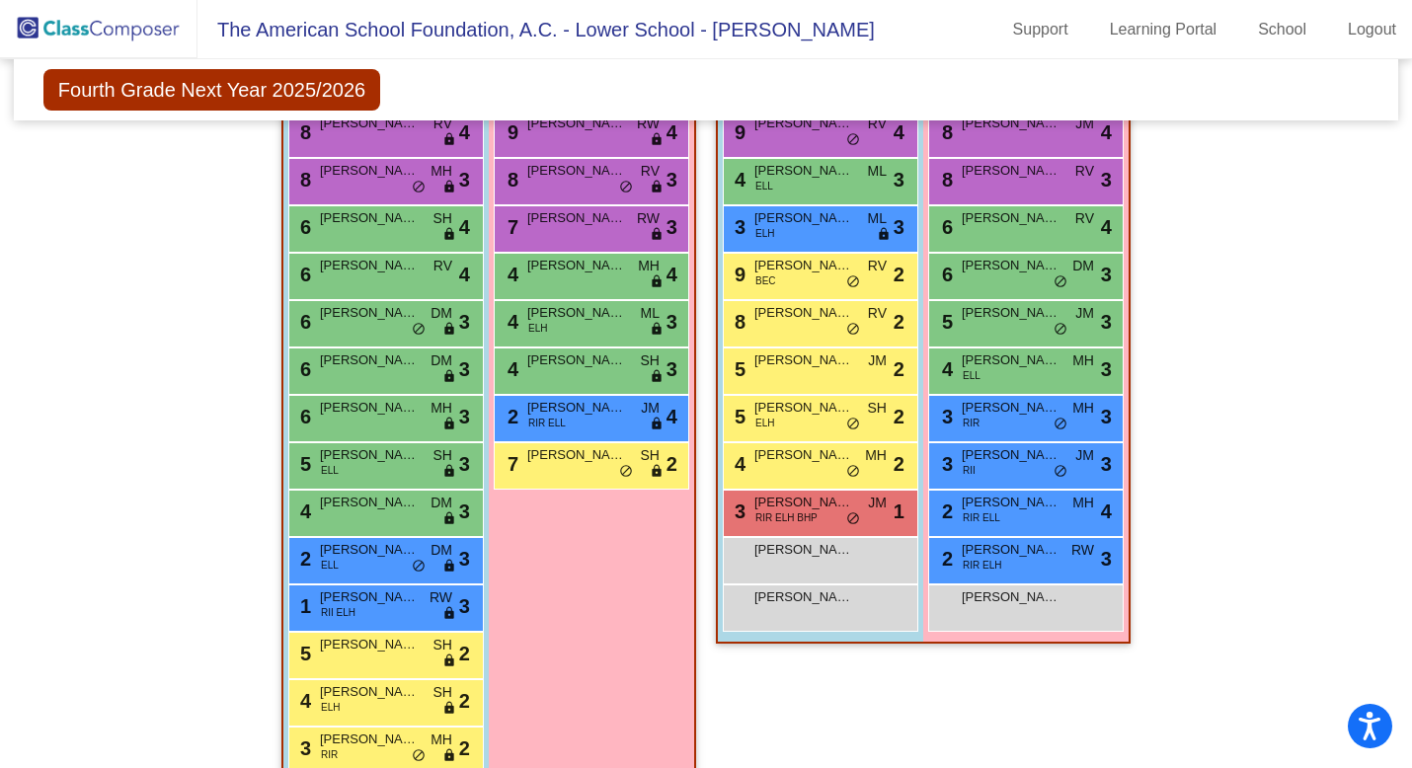
scroll to position [2403, 0]
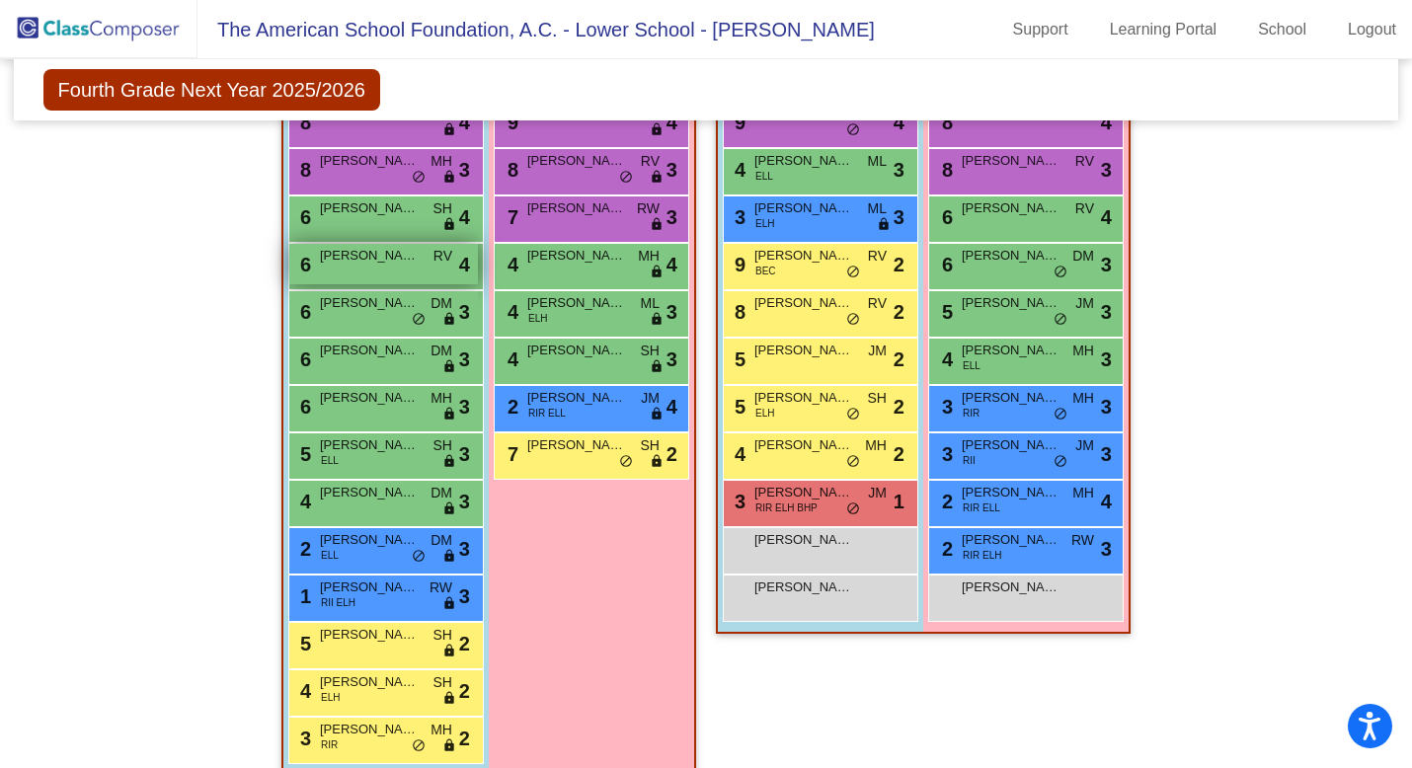
click at [406, 276] on div "6 [PERSON_NAME] [PERSON_NAME] lock do_not_disturb_alt 4" at bounding box center [383, 264] width 189 height 40
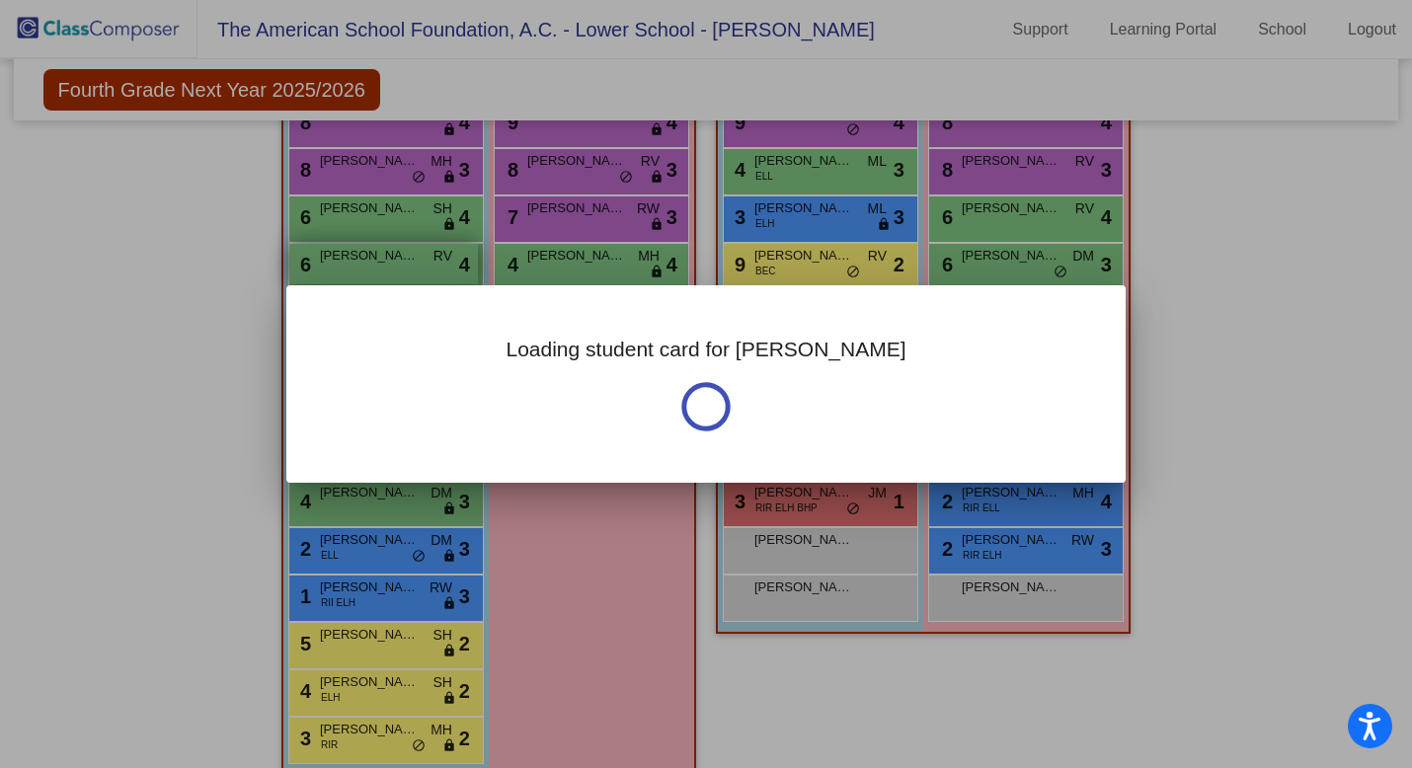
click at [406, 276] on div at bounding box center [706, 384] width 1412 height 768
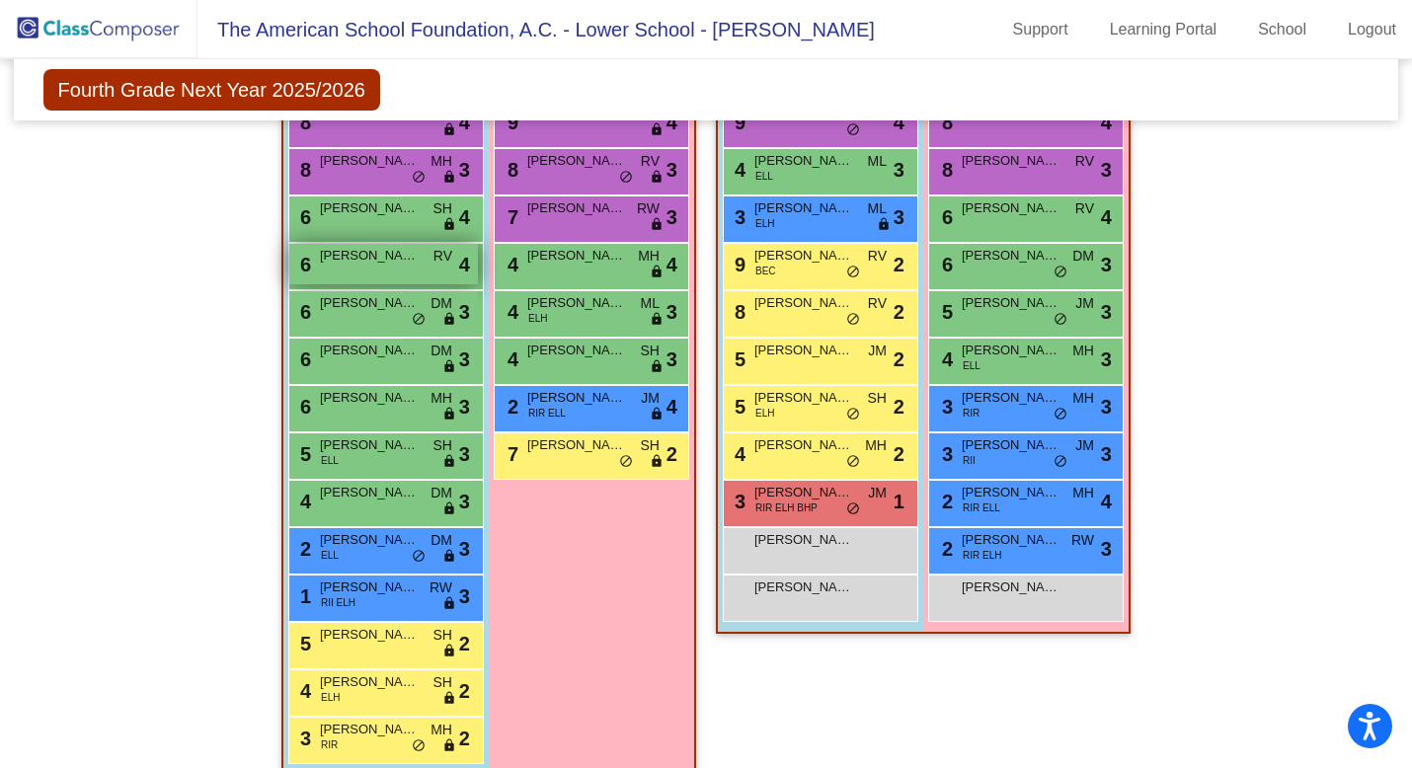
click at [406, 275] on div "6 [PERSON_NAME] [PERSON_NAME] lock do_not_disturb_alt 4" at bounding box center [383, 264] width 189 height 40
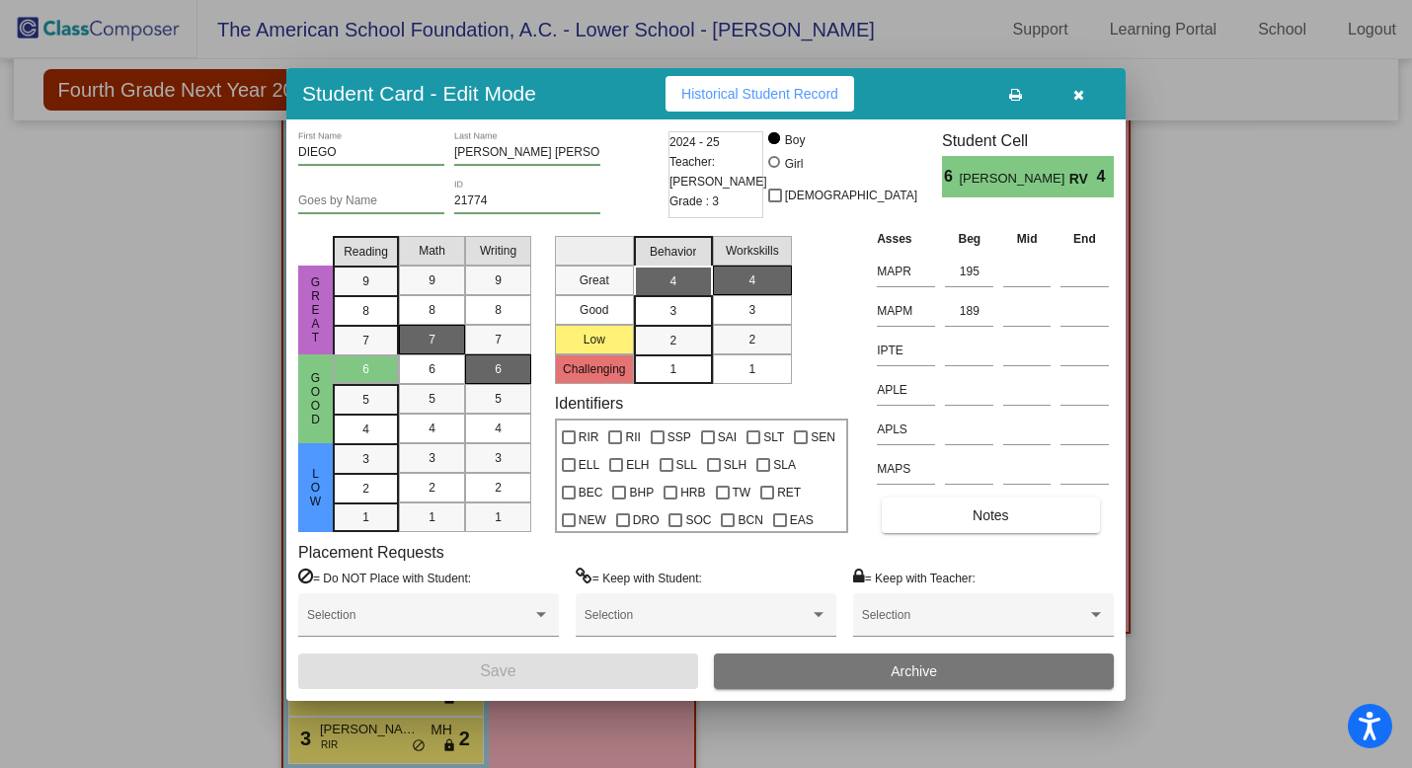
click at [1083, 90] on icon "button" at bounding box center [1079, 95] width 11 height 14
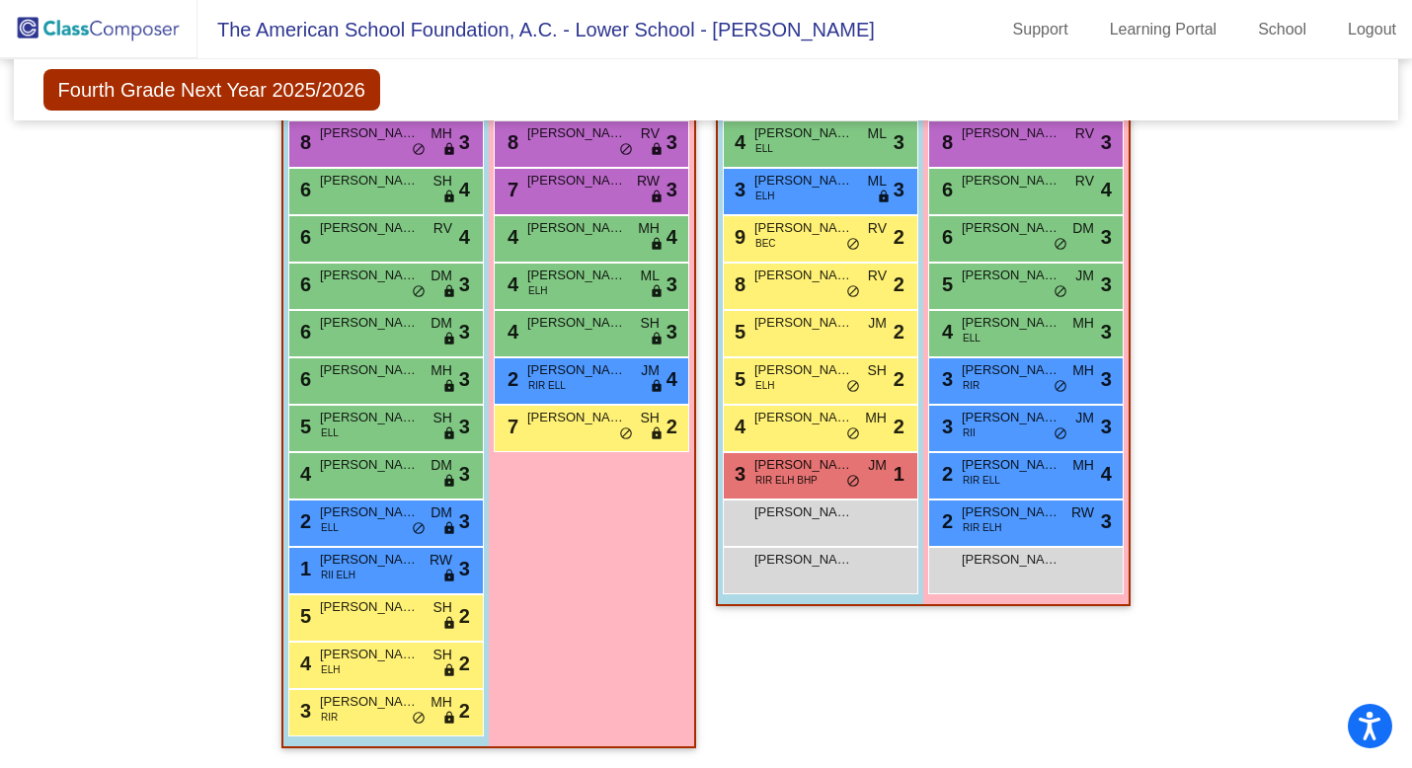
scroll to position [2437, 0]
click at [347, 525] on div "2 [PERSON_NAME] [PERSON_NAME] lock do_not_disturb_alt 3" at bounding box center [383, 521] width 189 height 40
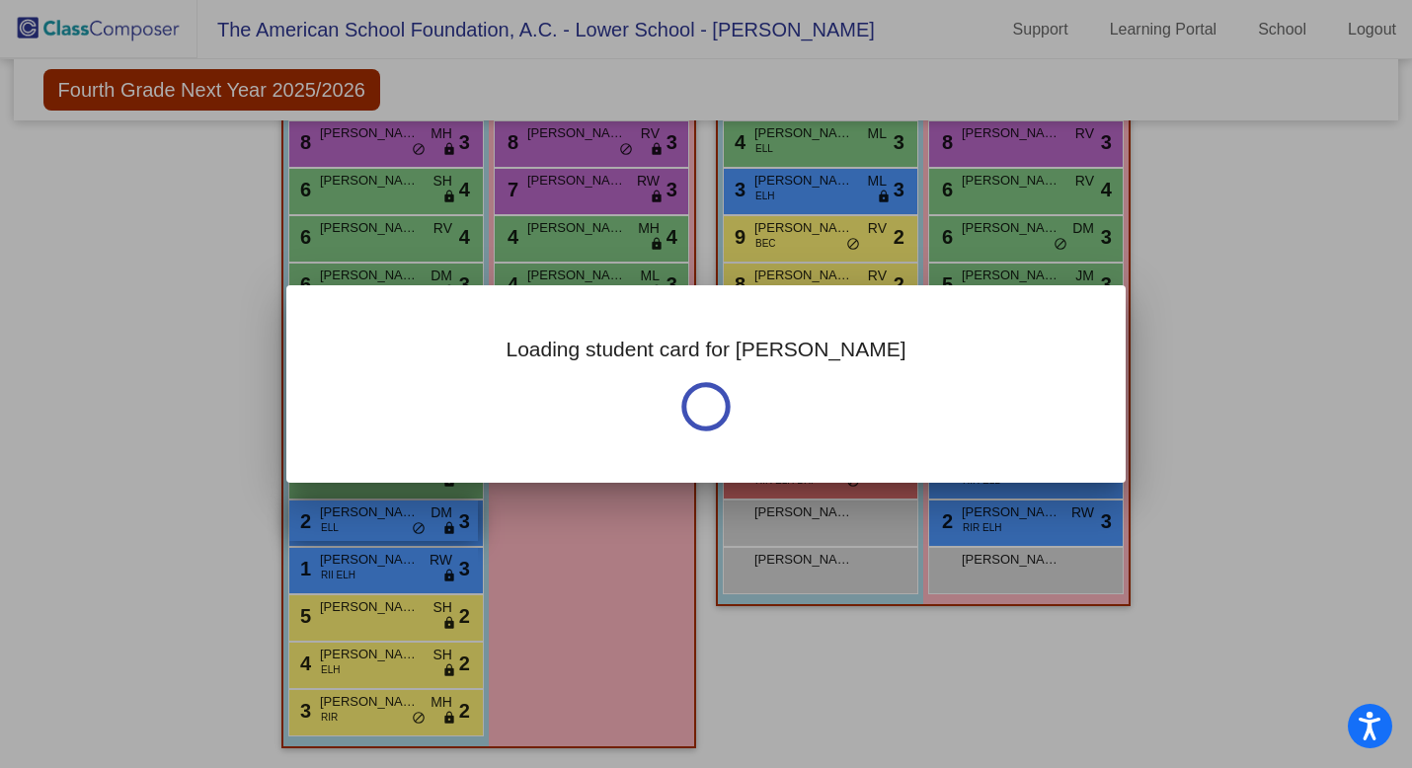
click at [348, 525] on div at bounding box center [706, 384] width 1412 height 768
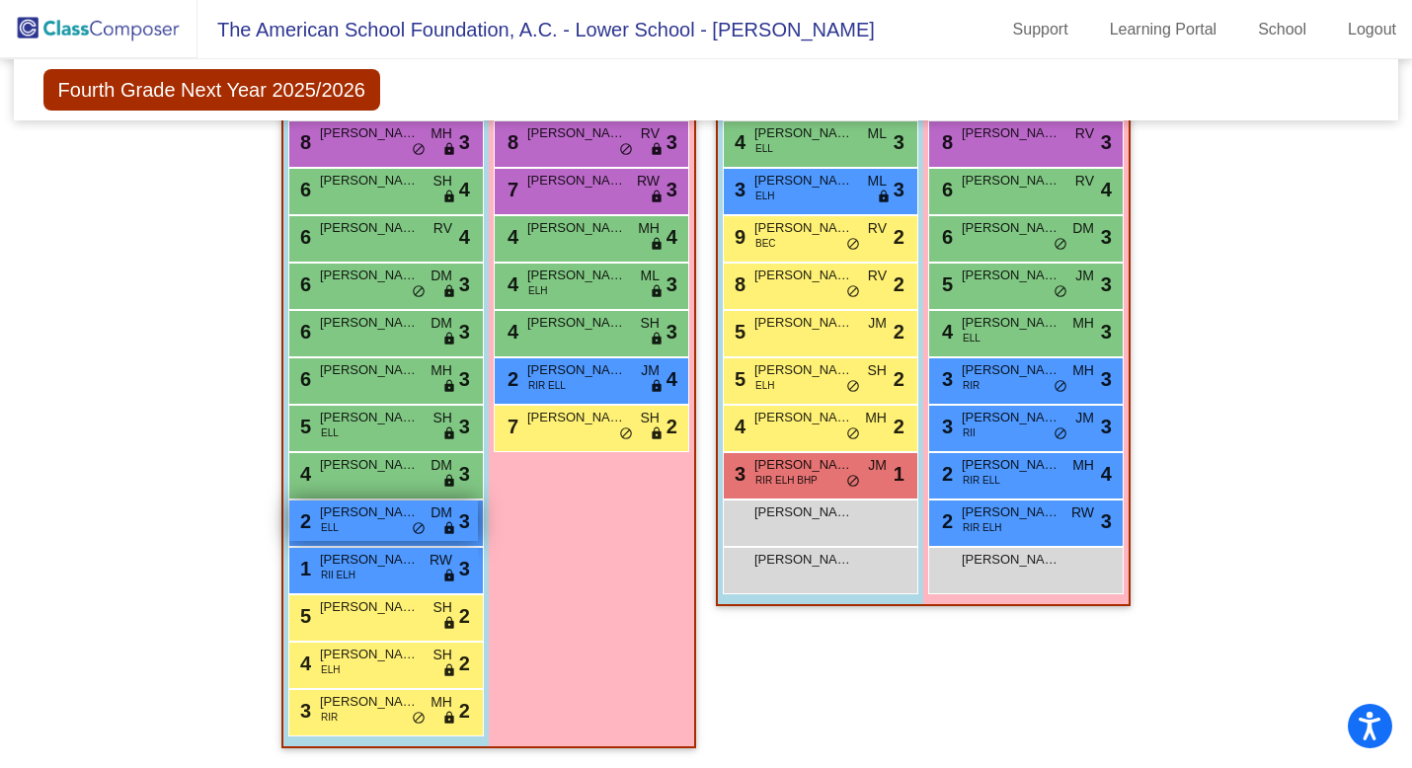
click at [348, 525] on div "2 [PERSON_NAME] [PERSON_NAME] lock do_not_disturb_alt 3" at bounding box center [383, 521] width 189 height 40
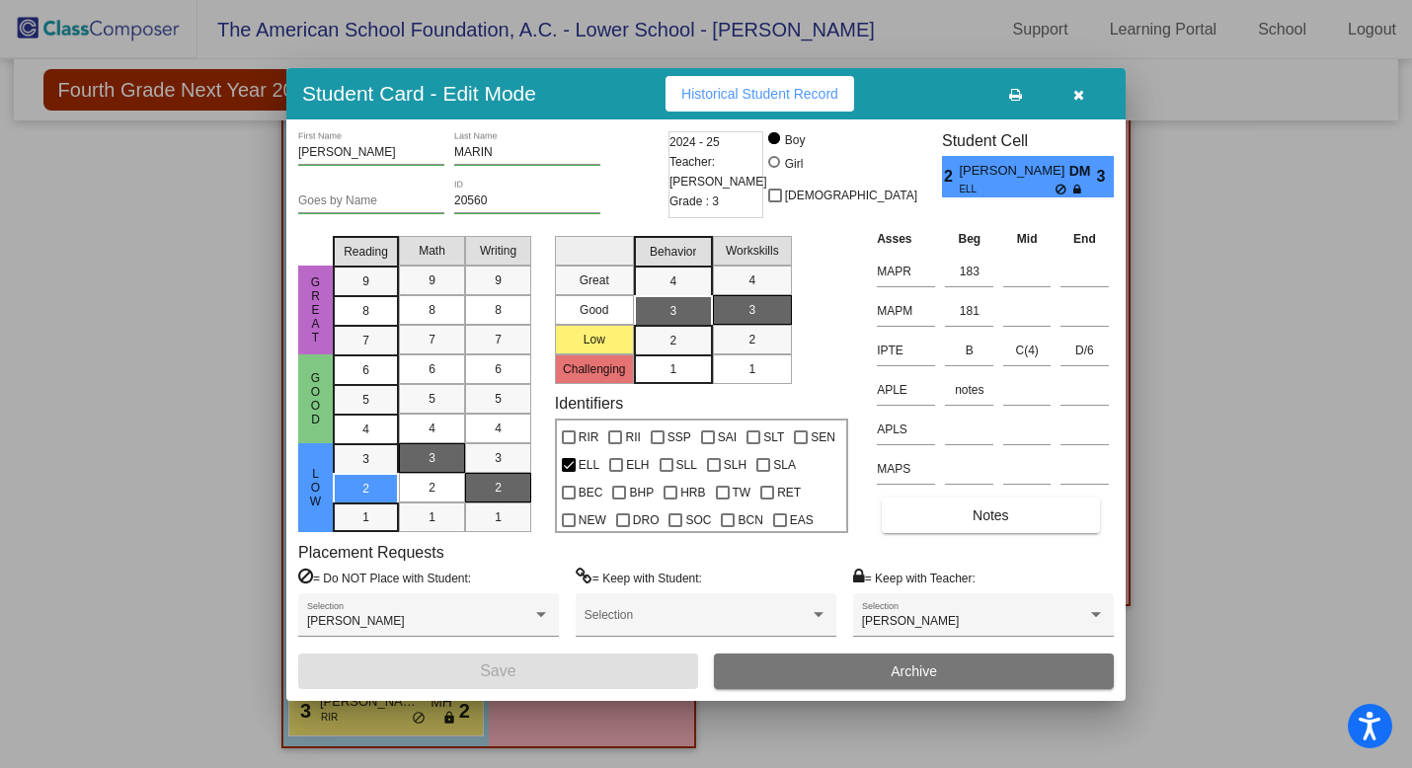
click at [1088, 94] on button "button" at bounding box center [1078, 94] width 63 height 36
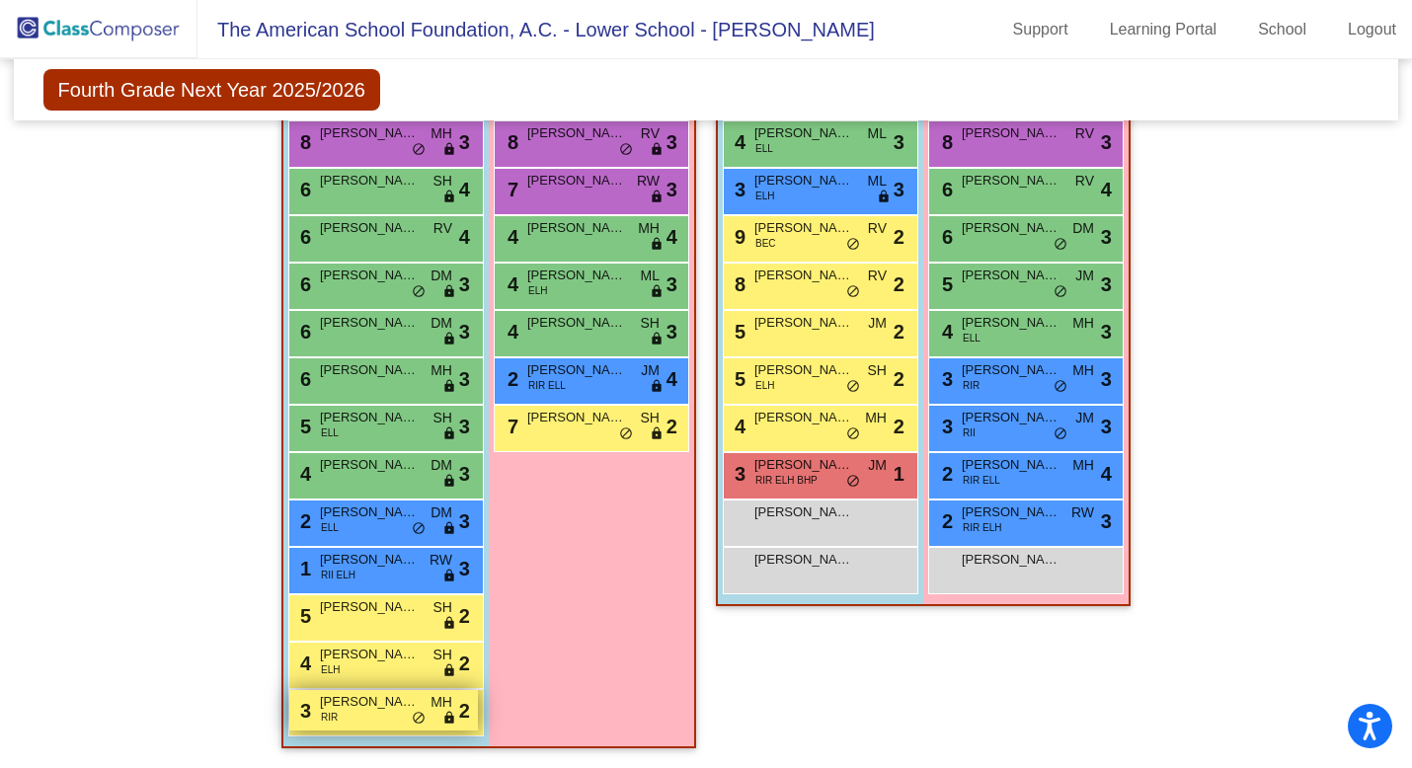
click at [376, 704] on span "[PERSON_NAME]" at bounding box center [369, 702] width 99 height 20
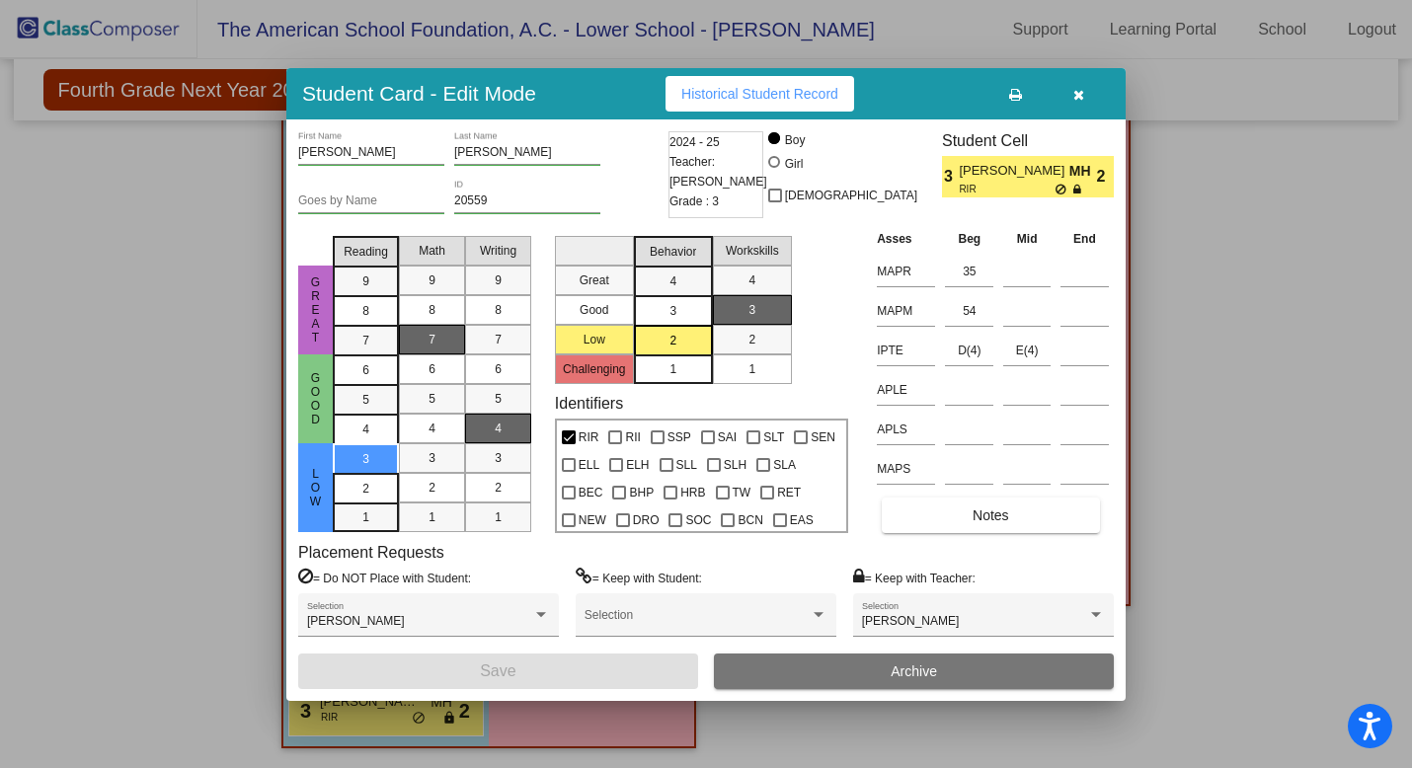
click at [1083, 92] on icon "button" at bounding box center [1079, 95] width 11 height 14
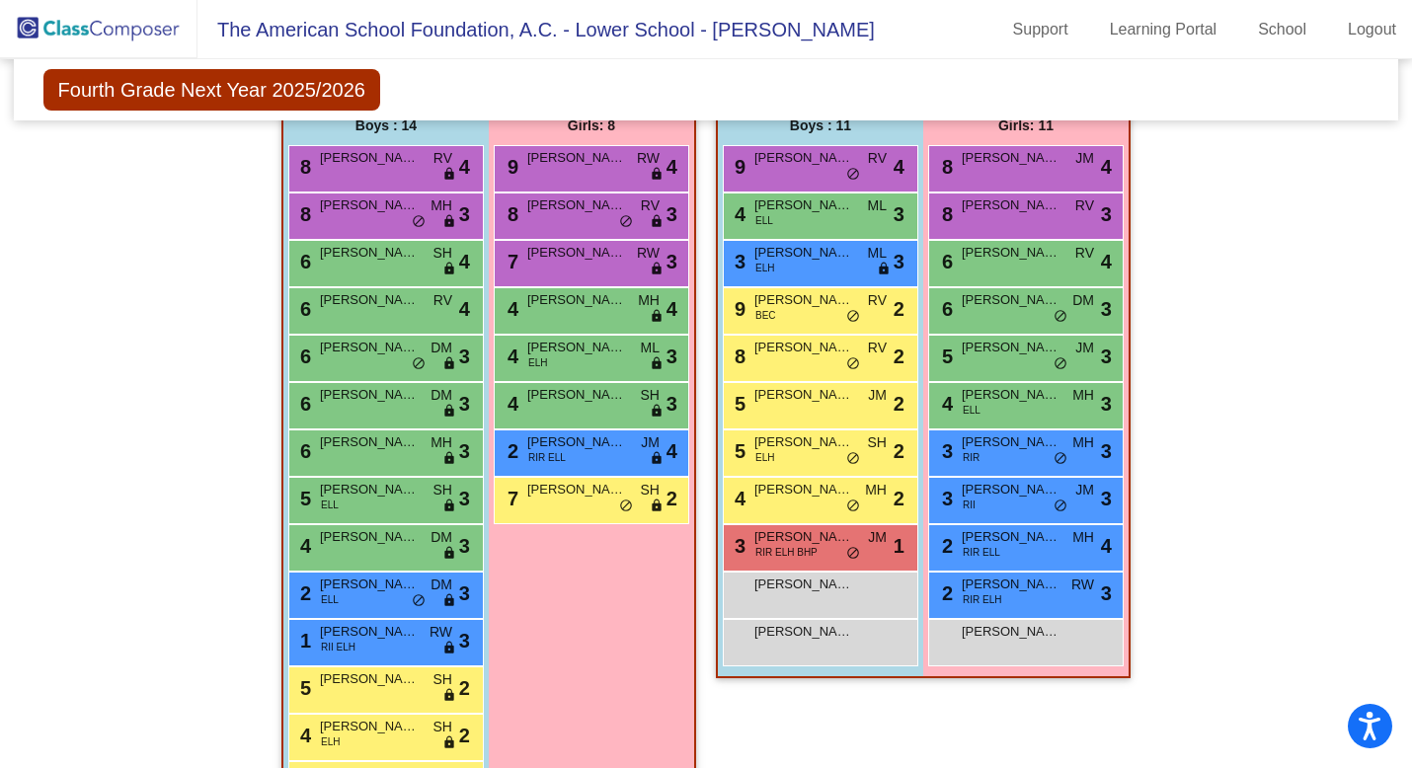
scroll to position [2353, 0]
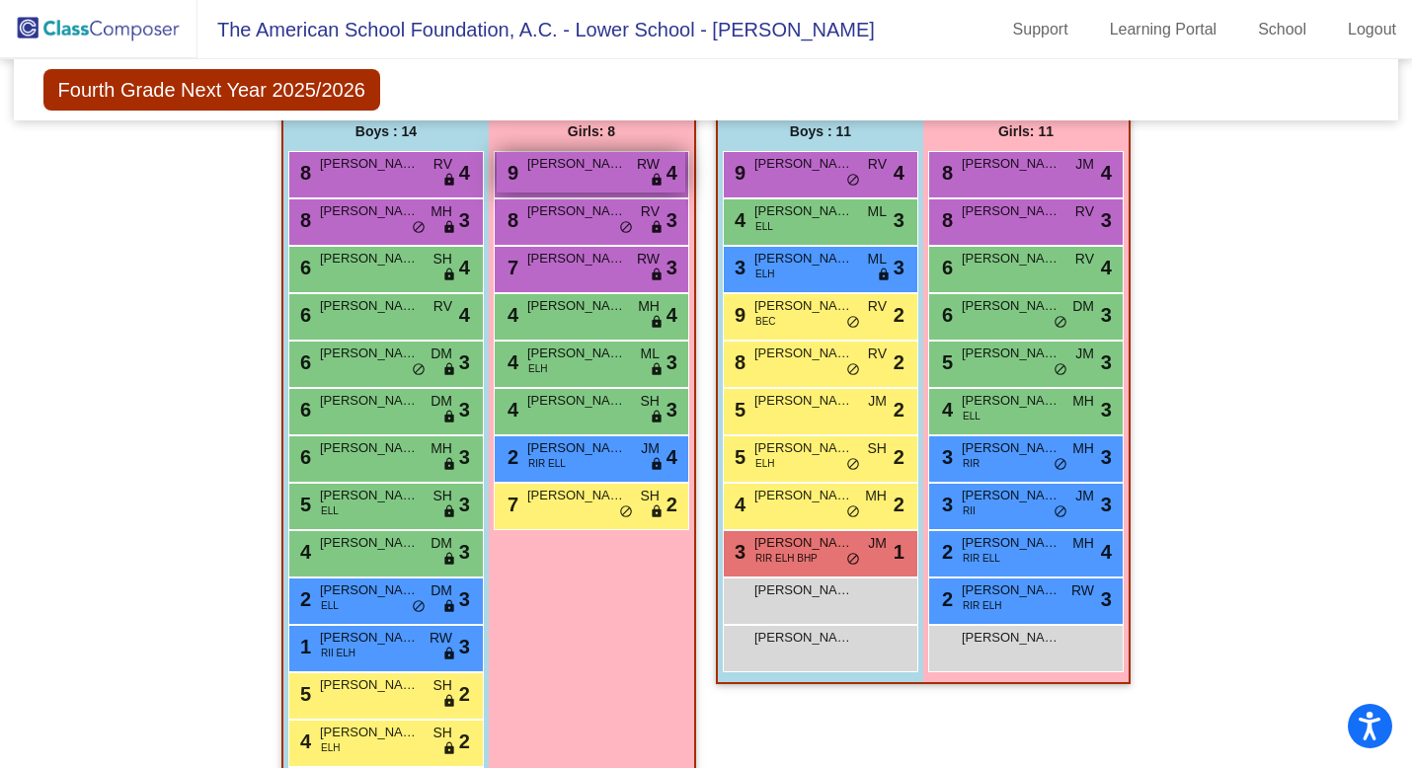
click at [609, 183] on div "9 [PERSON_NAME] RW lock do_not_disturb_alt 4" at bounding box center [591, 172] width 189 height 40
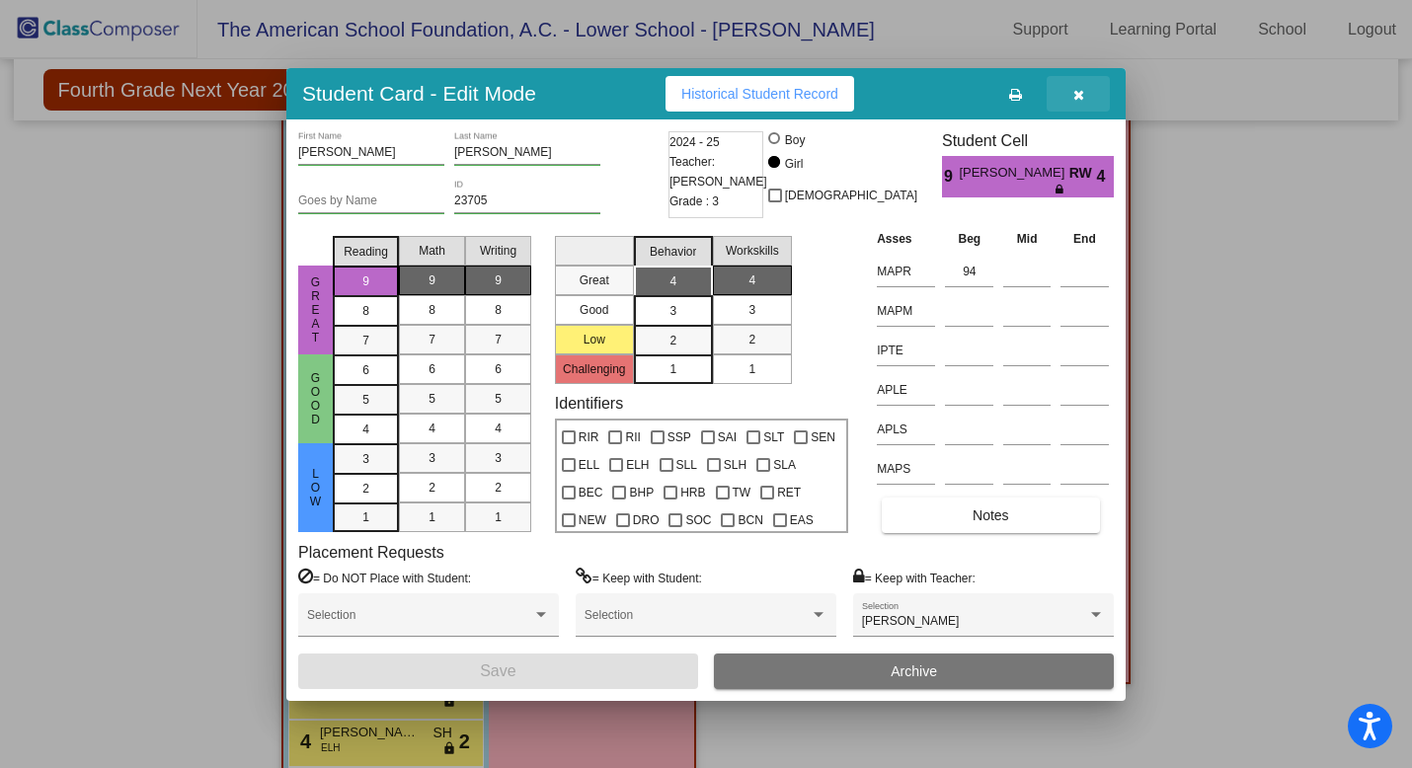
click at [1079, 95] on icon "button" at bounding box center [1079, 95] width 11 height 14
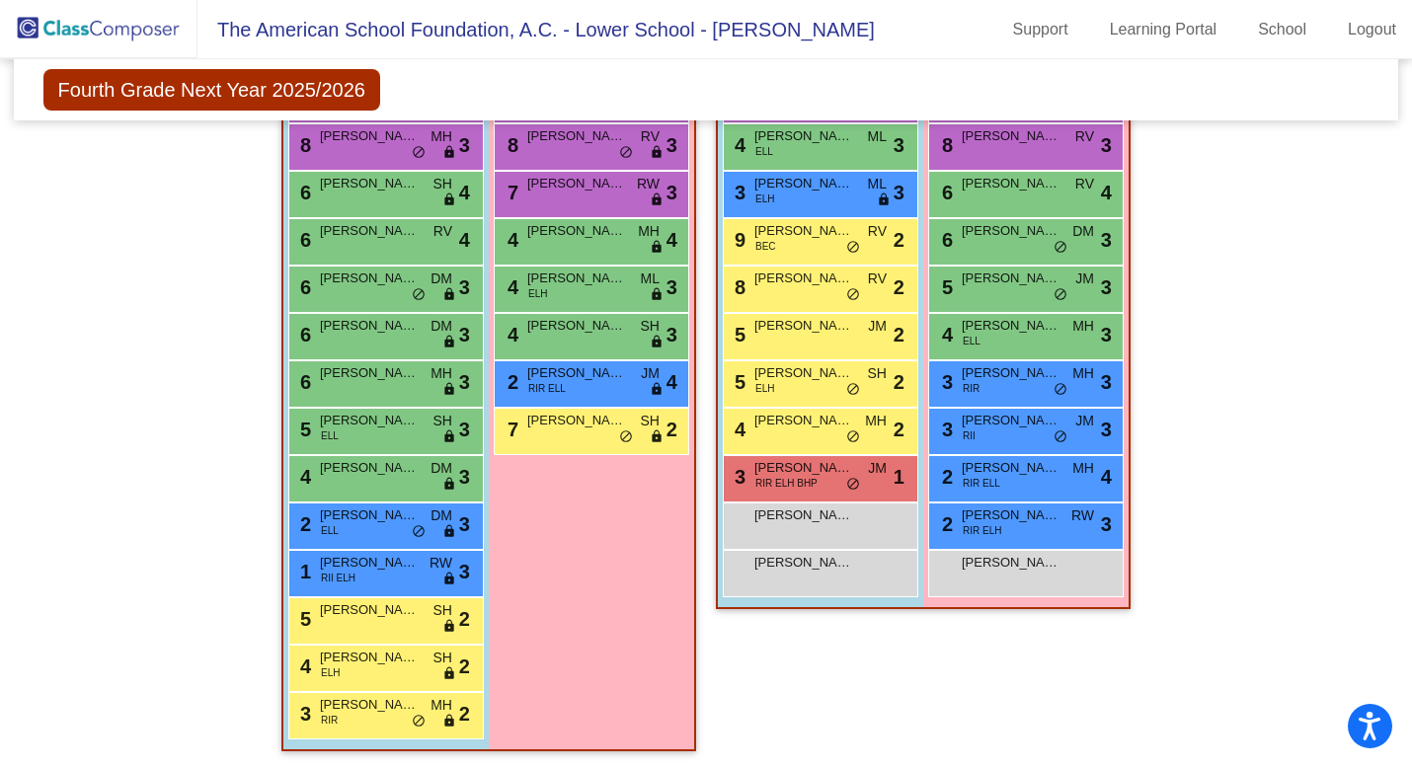
scroll to position [2431, 0]
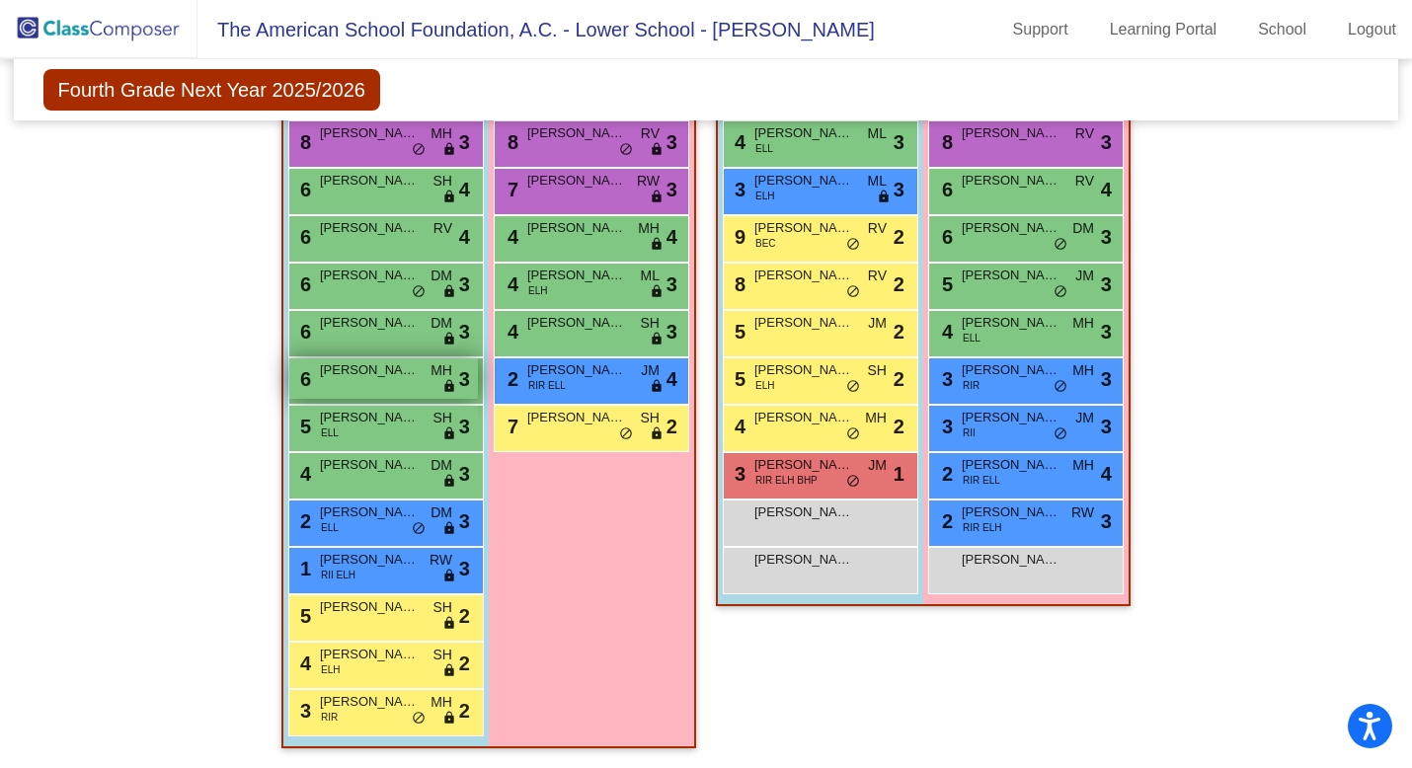
click at [409, 374] on span "[PERSON_NAME]" at bounding box center [369, 371] width 99 height 20
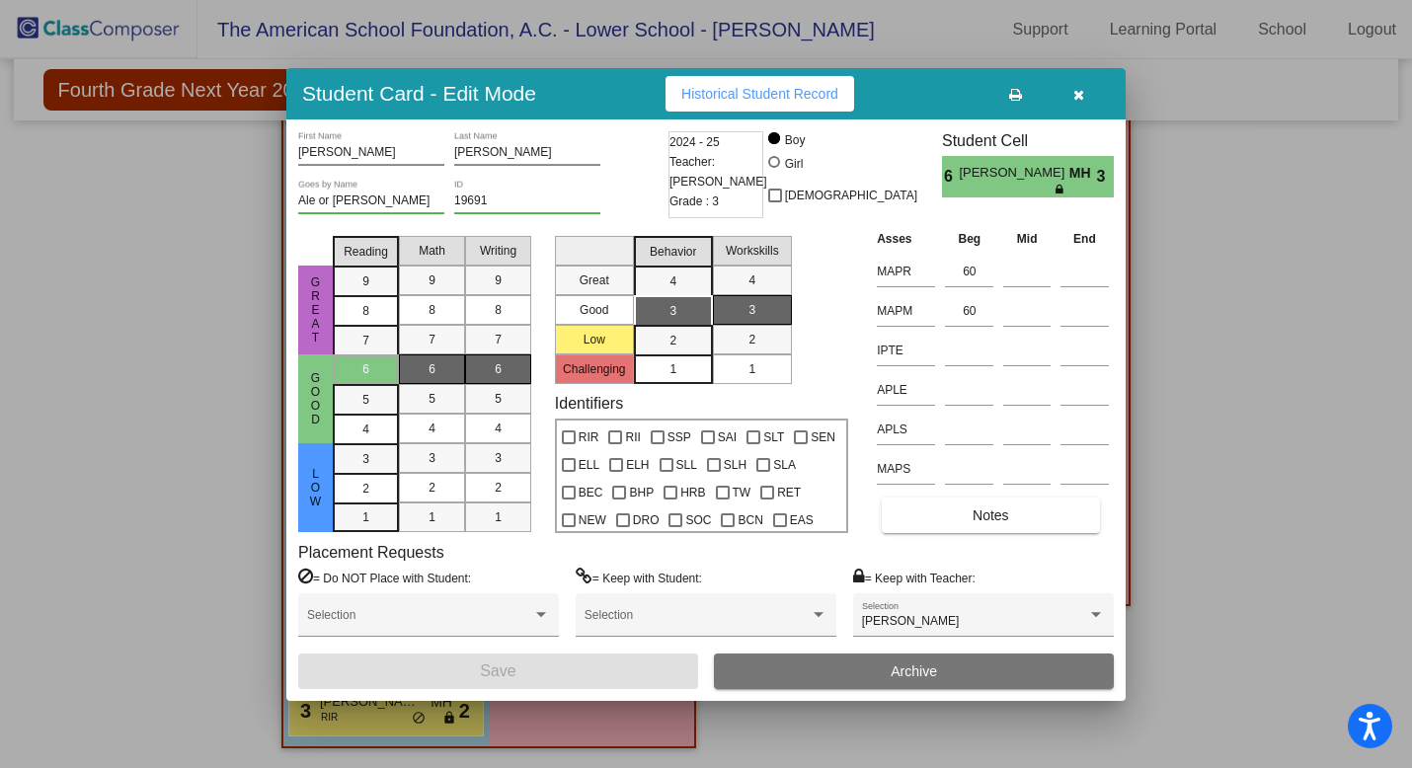
click at [1082, 90] on icon "button" at bounding box center [1079, 95] width 11 height 14
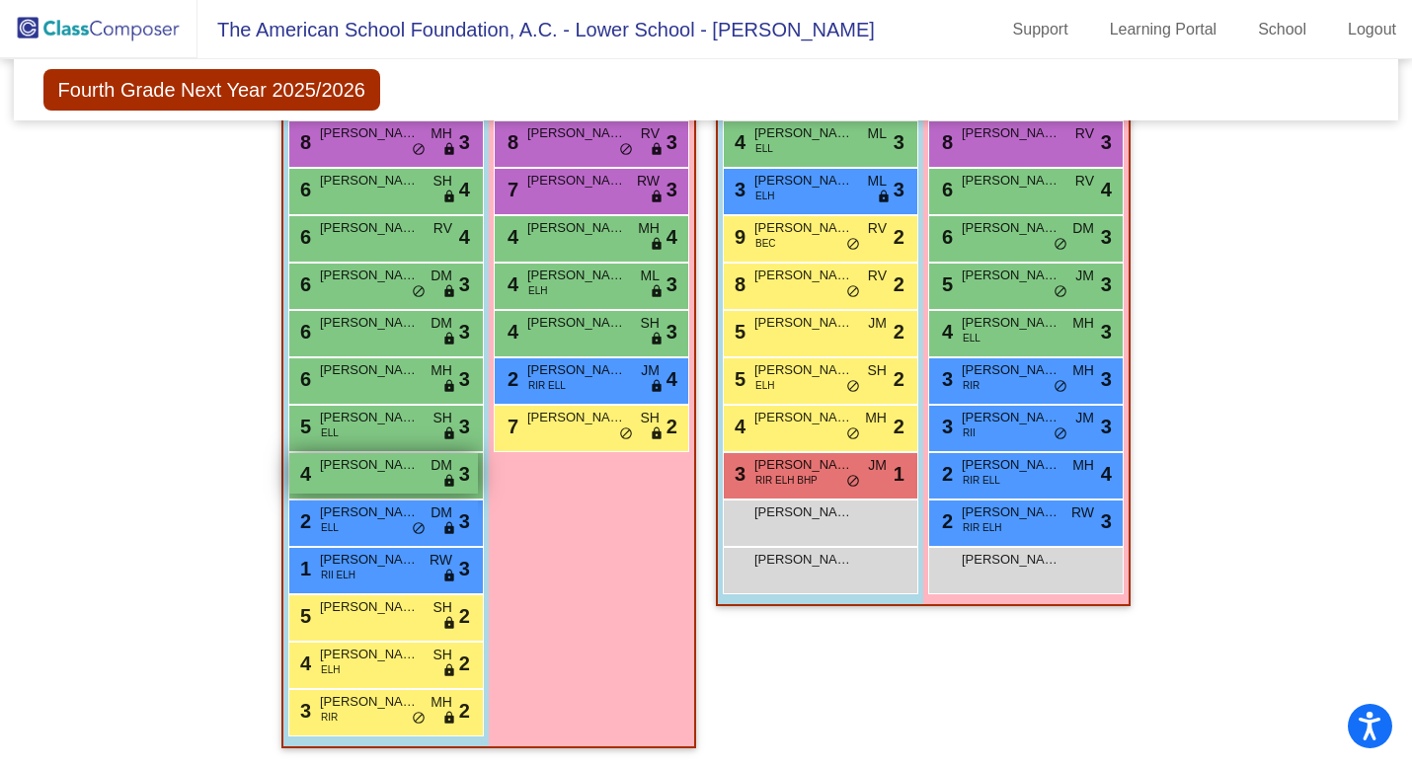
click at [383, 463] on span "[PERSON_NAME]" at bounding box center [369, 465] width 99 height 20
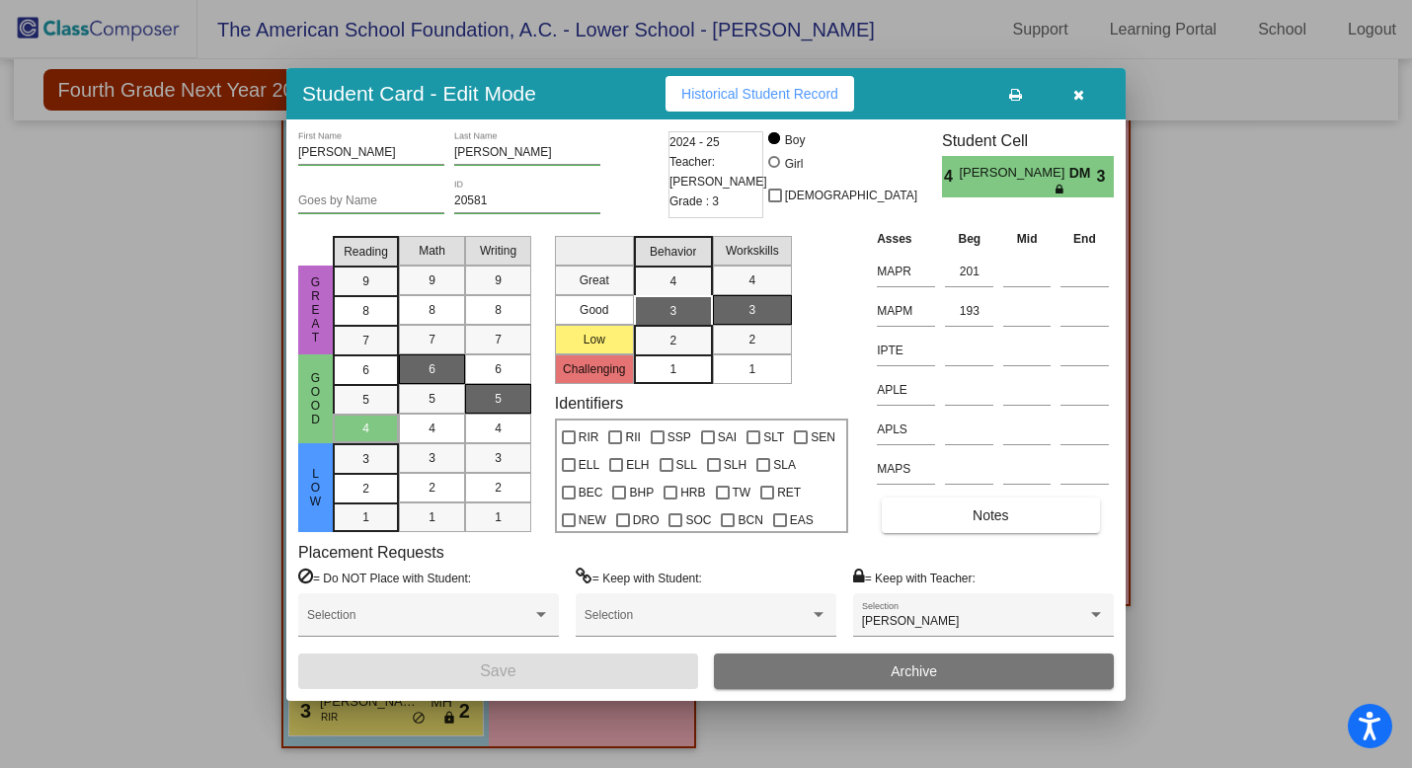
click at [1083, 91] on icon "button" at bounding box center [1079, 95] width 11 height 14
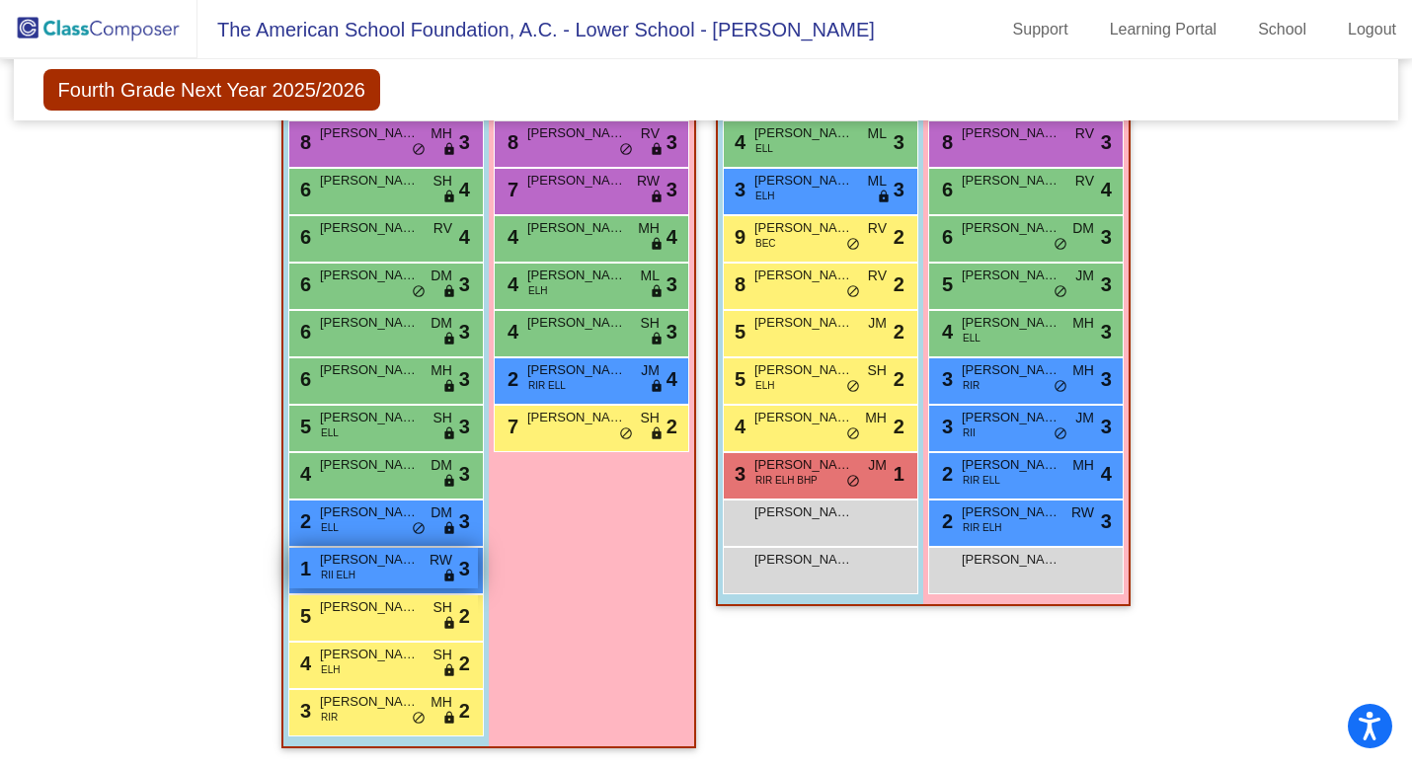
click at [382, 575] on div "1 [PERSON_NAME] RII ELH RW lock do_not_disturb_alt 3" at bounding box center [383, 568] width 189 height 40
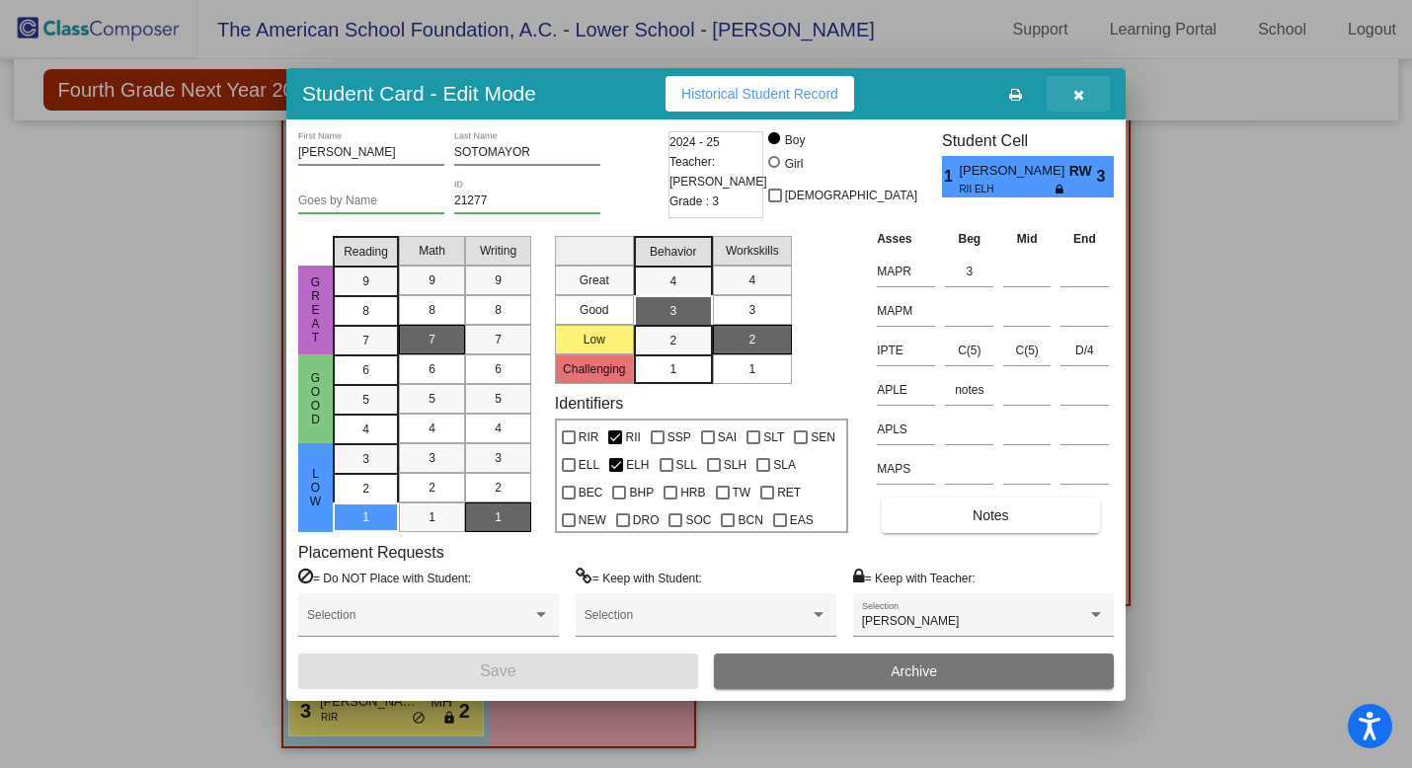
click at [1083, 88] on icon "button" at bounding box center [1079, 95] width 11 height 14
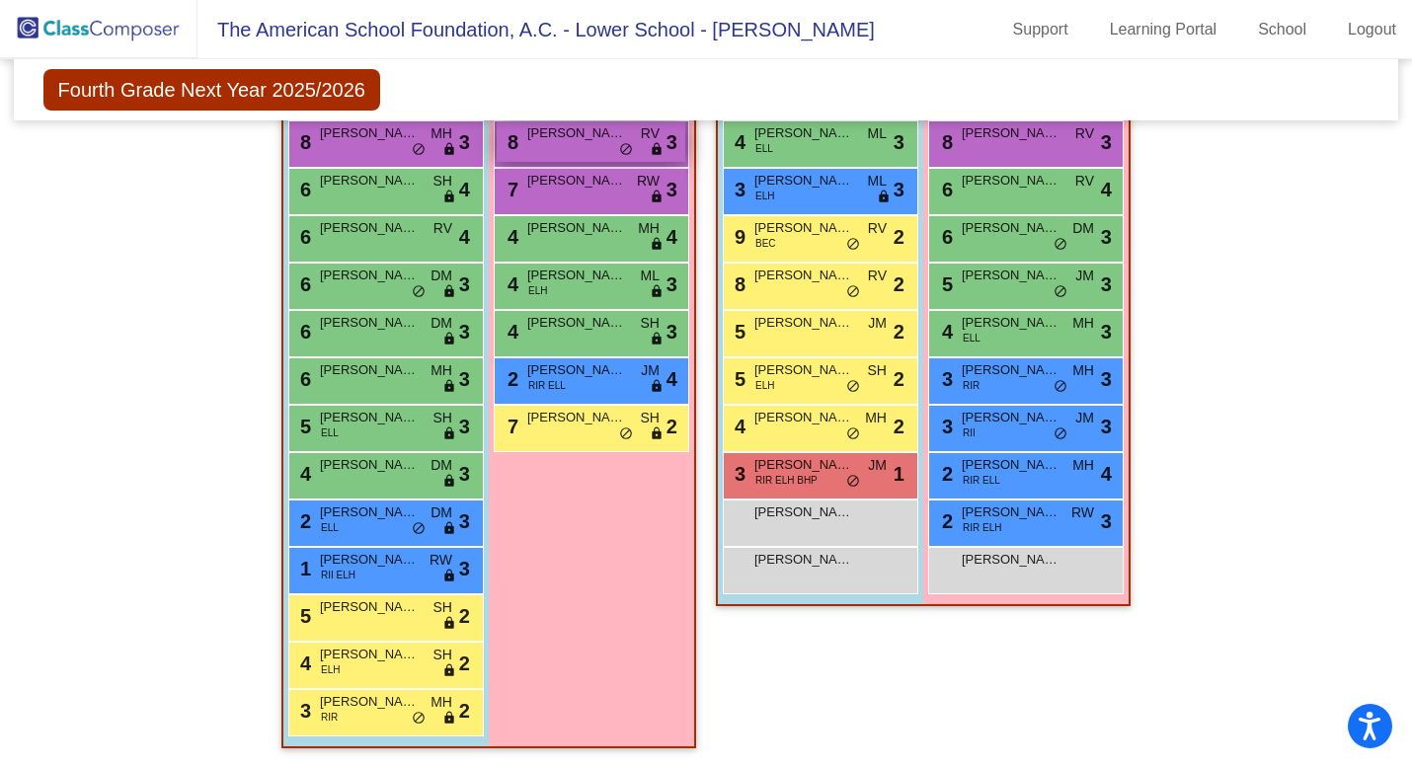
click at [570, 139] on span "[PERSON_NAME]" at bounding box center [576, 133] width 99 height 20
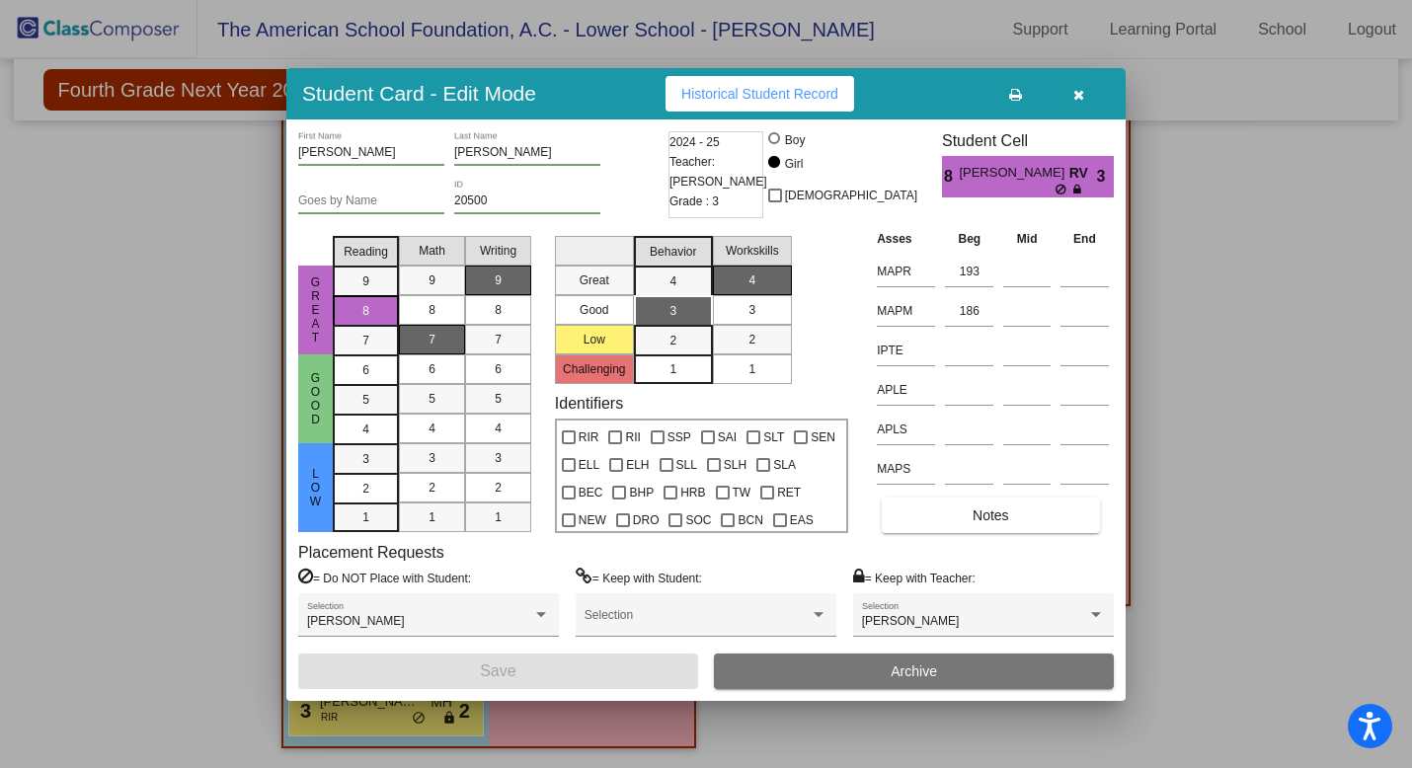
click at [1081, 93] on icon "button" at bounding box center [1079, 95] width 11 height 14
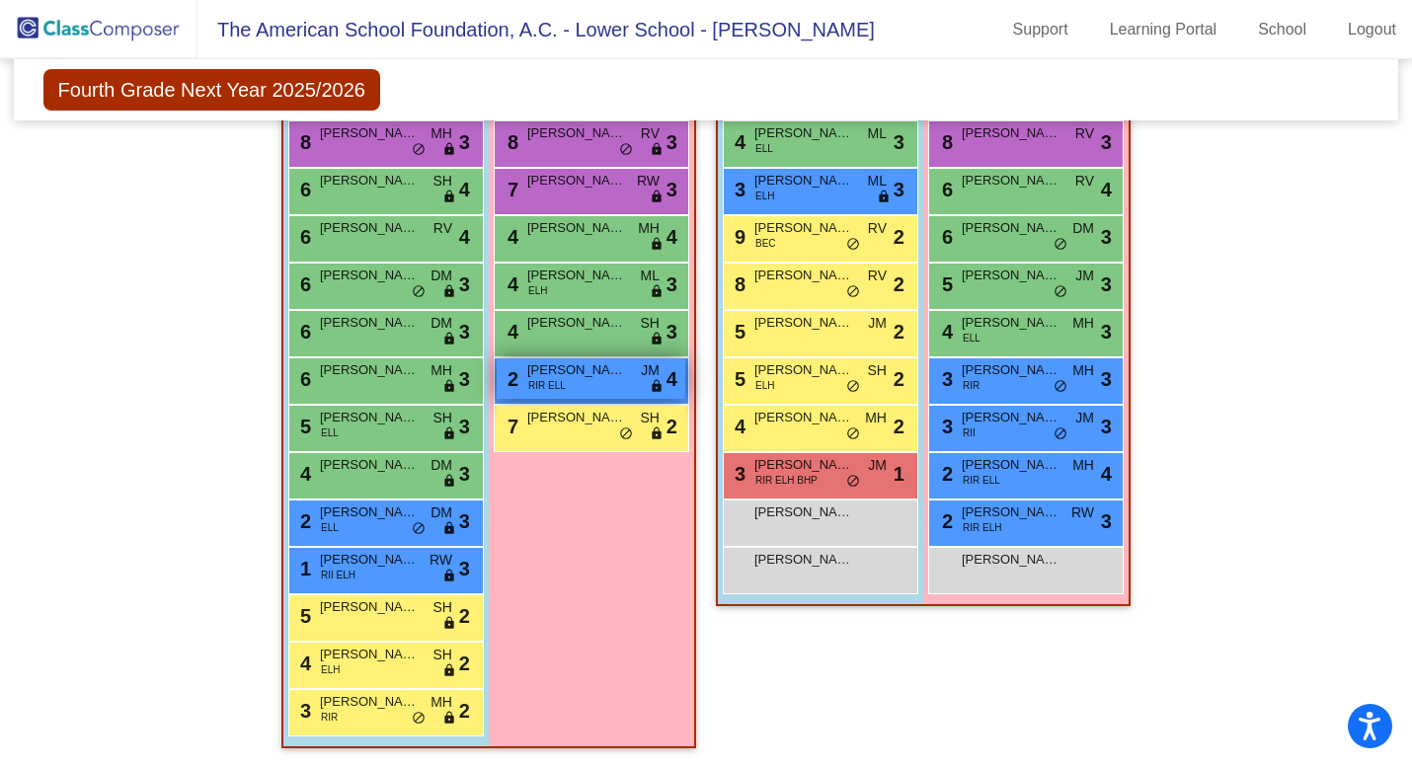
click at [620, 390] on div "2 [PERSON_NAME] RIR [PERSON_NAME] lock do_not_disturb_alt 4" at bounding box center [591, 379] width 189 height 40
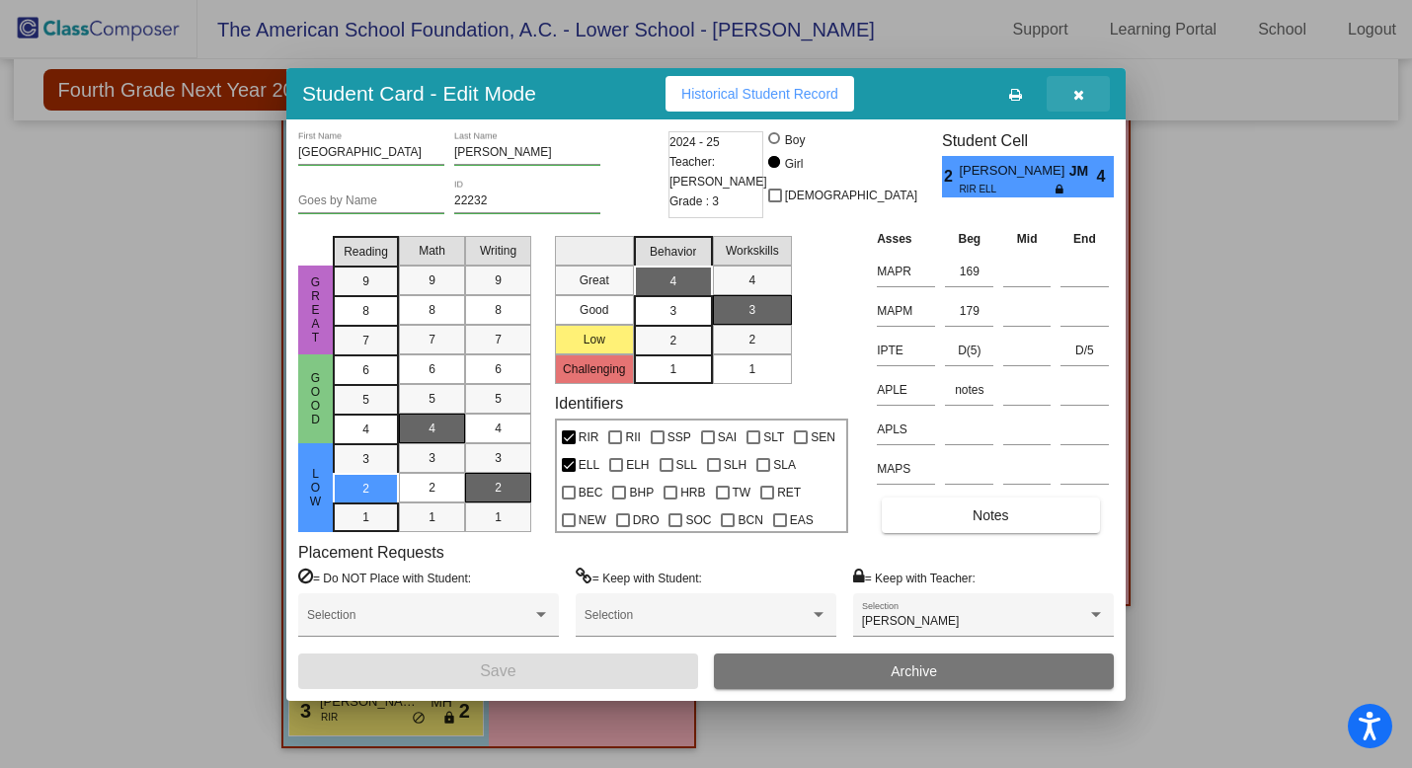
click at [1082, 96] on icon "button" at bounding box center [1079, 95] width 11 height 14
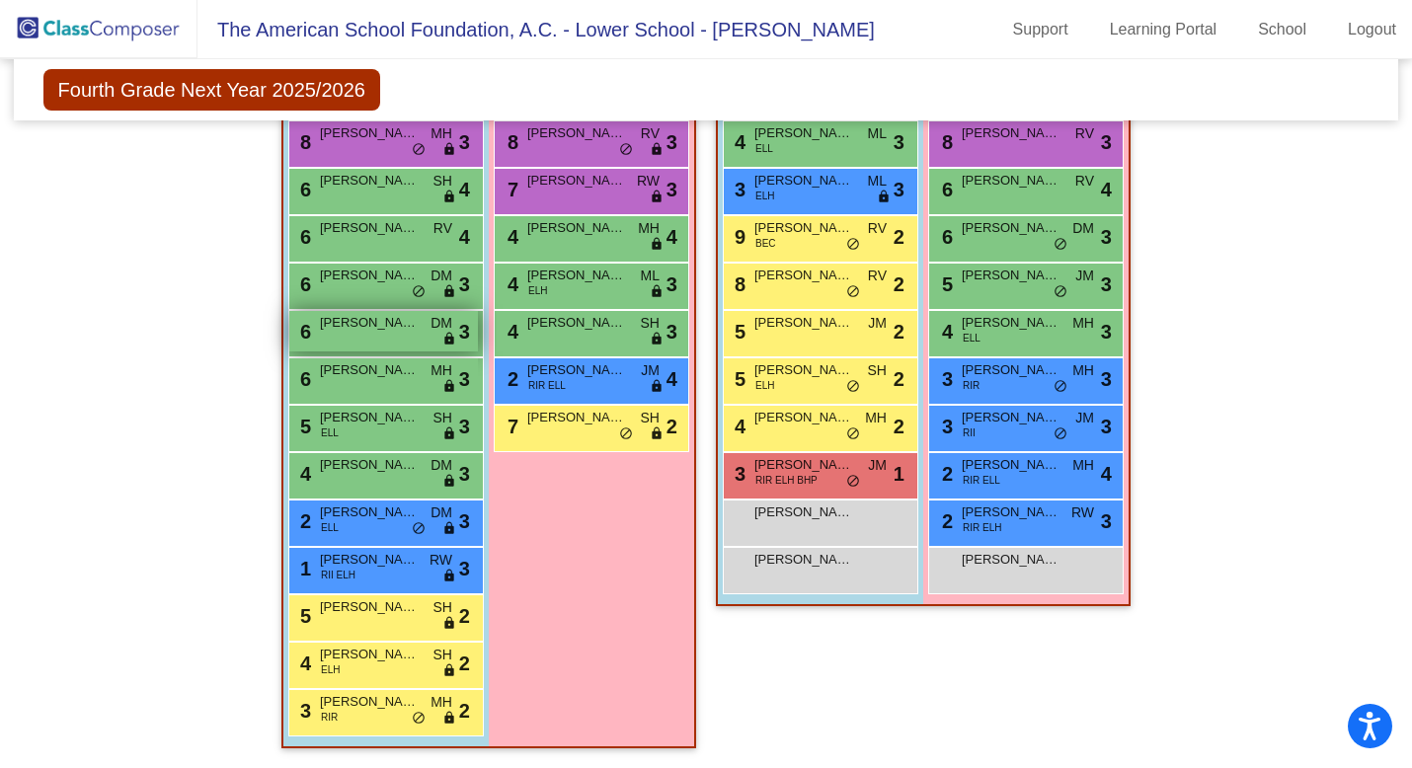
click at [393, 343] on div "6 [PERSON_NAME] DM lock do_not_disturb_alt 3" at bounding box center [383, 331] width 189 height 40
